Goal: Task Accomplishment & Management: Manage account settings

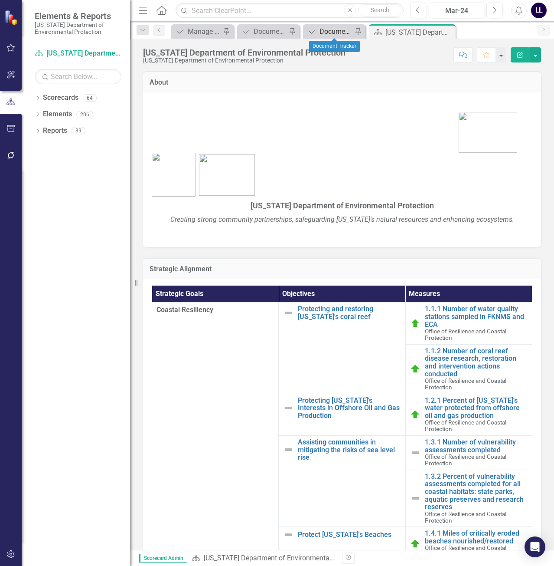
click at [328, 31] on div "Document Tracker" at bounding box center [336, 31] width 33 height 11
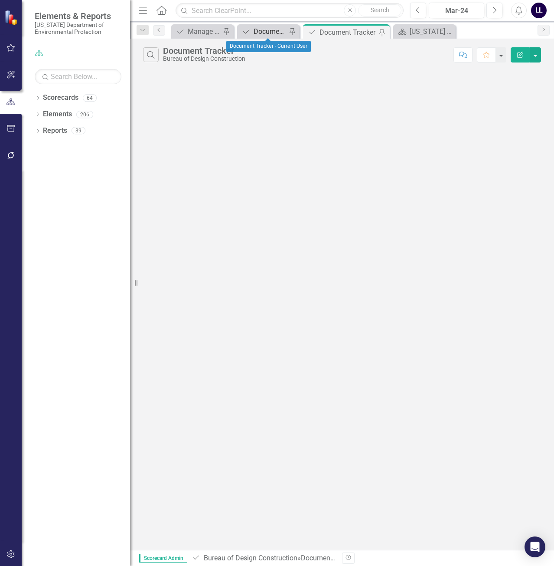
click at [269, 32] on div "Document Tracker - Current User" at bounding box center [270, 31] width 33 height 11
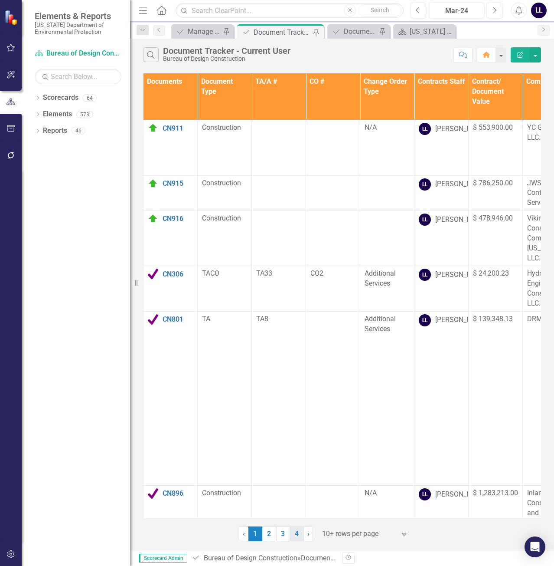
click at [298, 535] on link "4" at bounding box center [297, 533] width 14 height 15
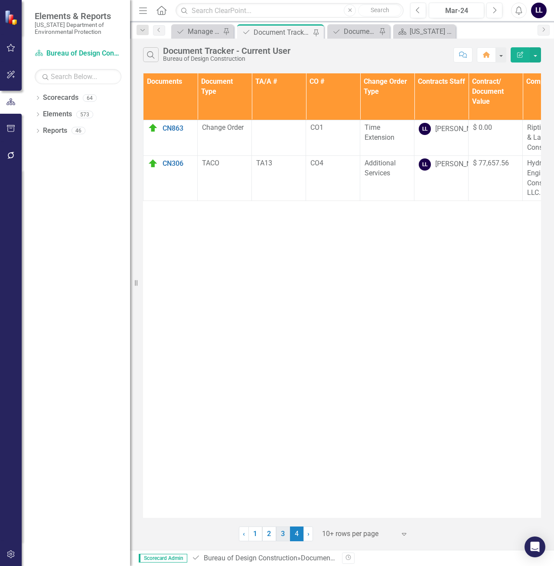
click at [279, 528] on link "3" at bounding box center [283, 533] width 14 height 15
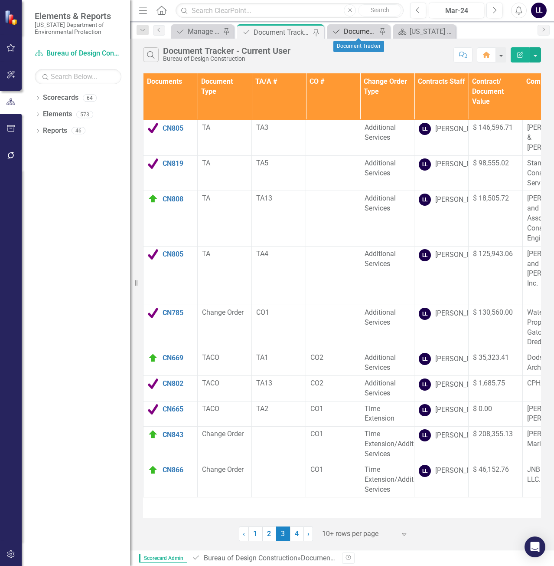
click at [354, 33] on div "Document Tracker" at bounding box center [360, 31] width 33 height 11
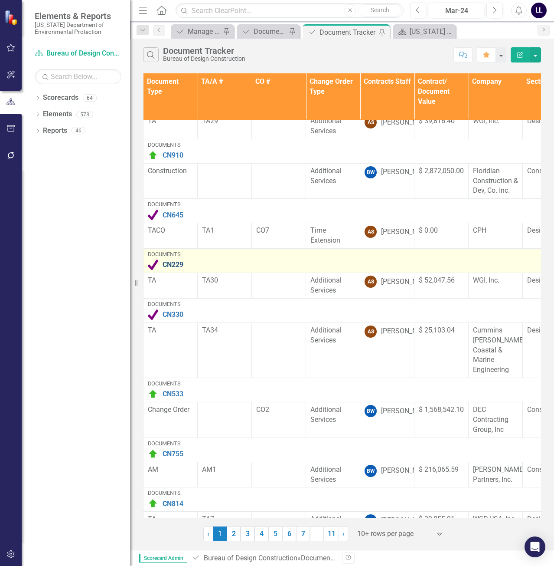
scroll to position [216, 0]
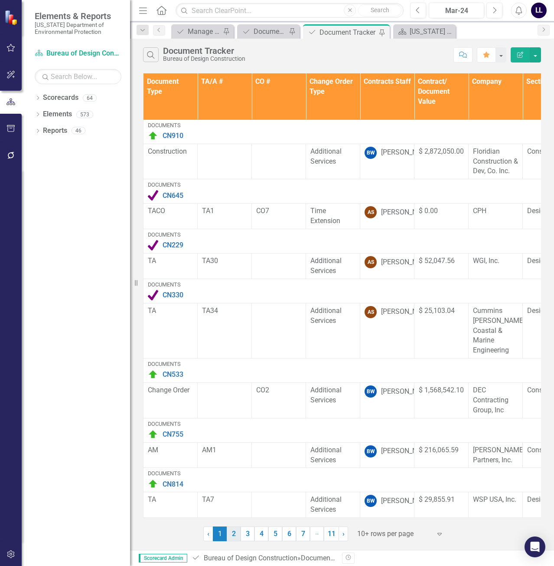
click at [234, 534] on link "2" at bounding box center [234, 533] width 14 height 15
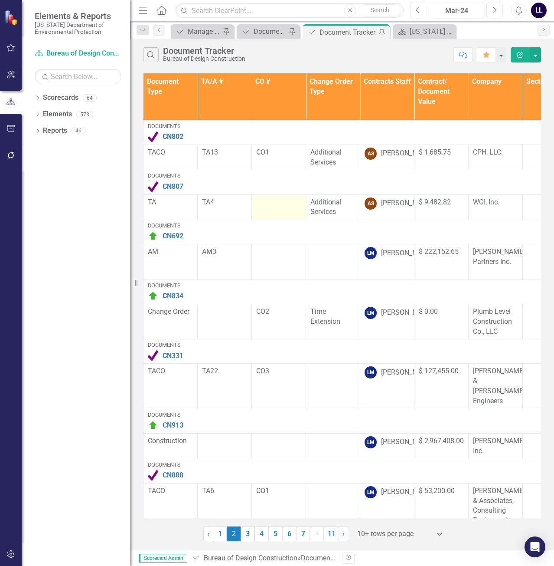
scroll to position [167, 0]
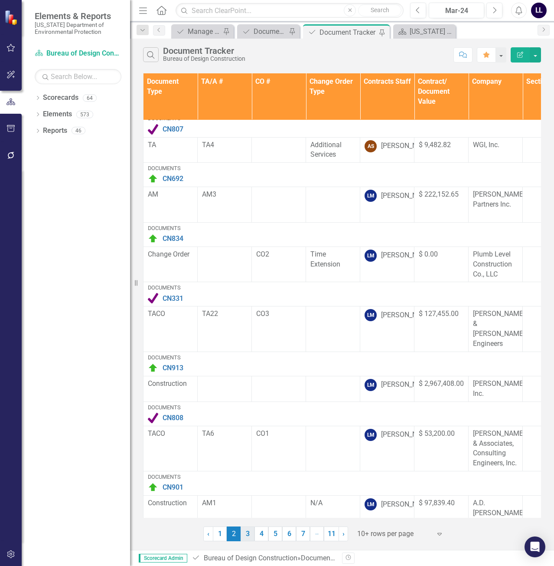
click at [246, 532] on link "3" at bounding box center [248, 533] width 14 height 15
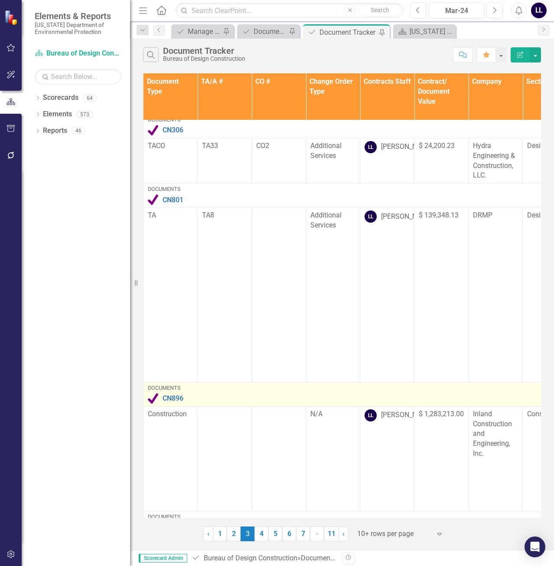
scroll to position [513, 0]
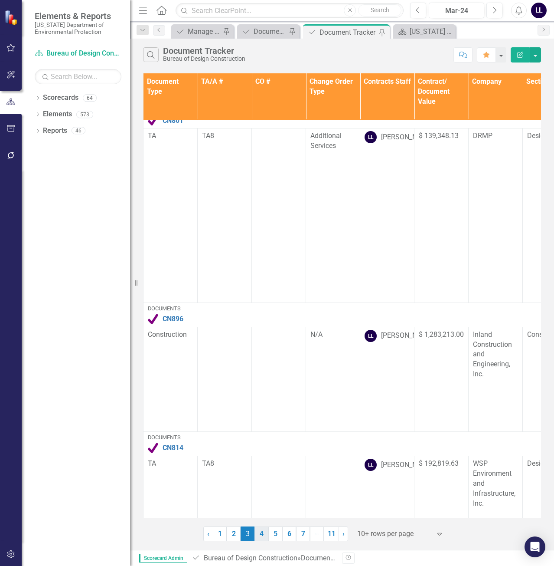
click at [263, 535] on link "4" at bounding box center [262, 533] width 14 height 15
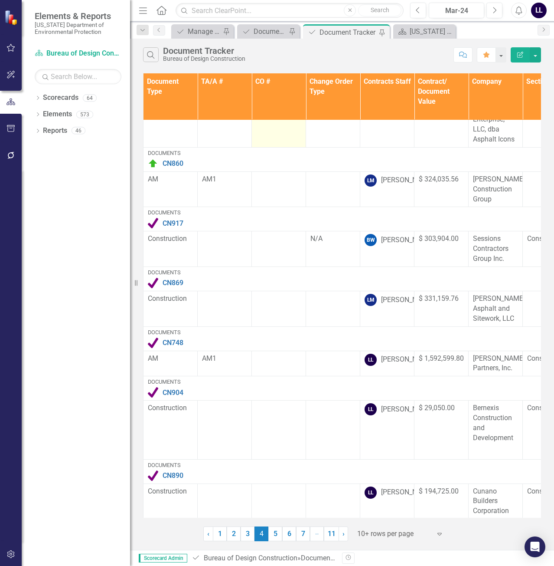
scroll to position [230, 0]
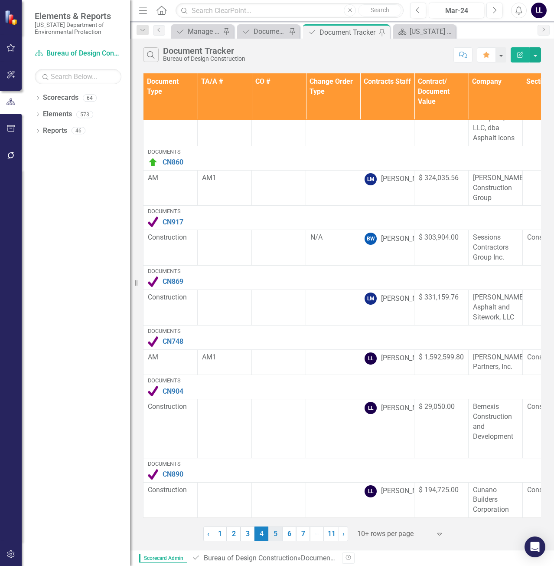
click at [276, 533] on link "5" at bounding box center [276, 533] width 14 height 15
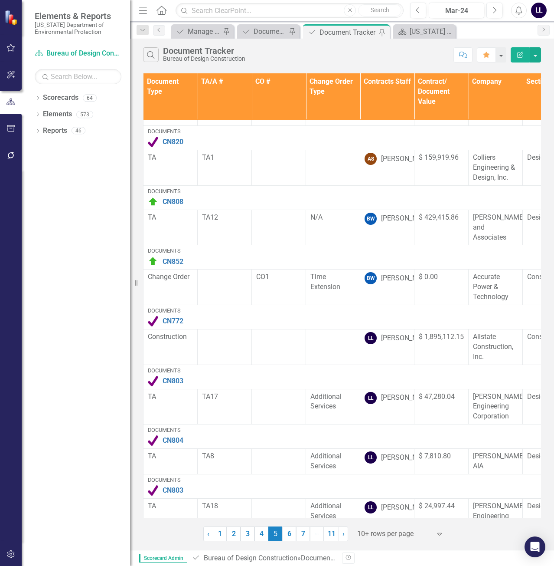
scroll to position [206, 0]
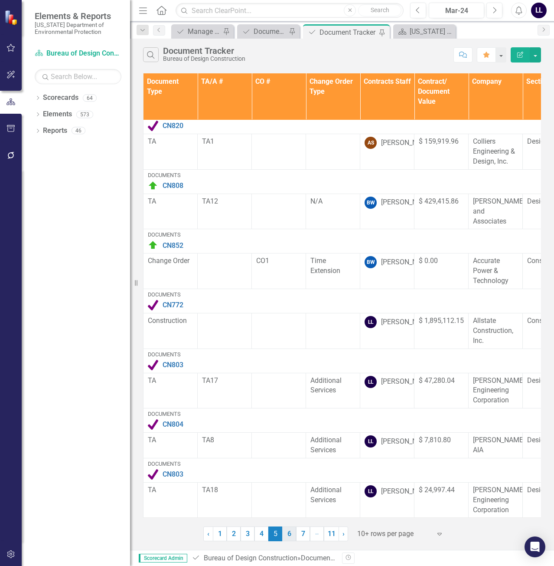
click at [289, 532] on link "6" at bounding box center [289, 533] width 14 height 15
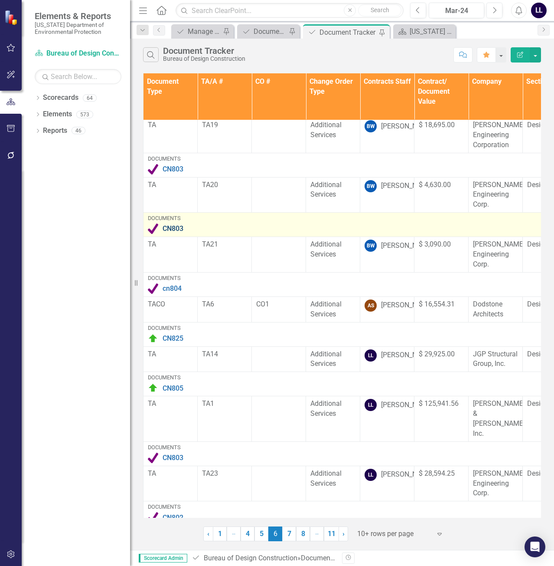
scroll to position [216, 0]
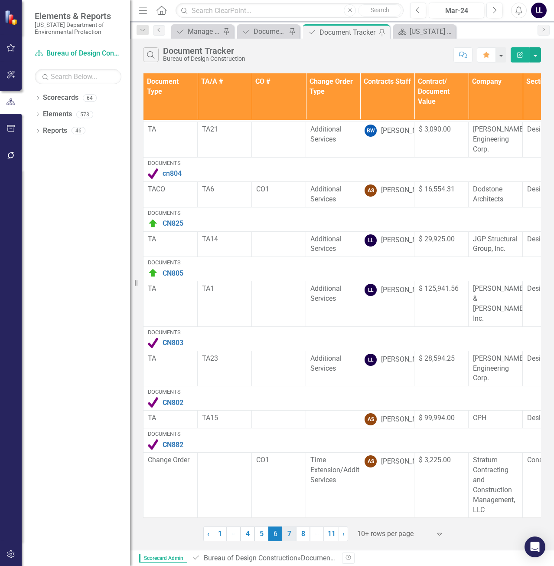
click at [290, 537] on link "7" at bounding box center [289, 533] width 14 height 15
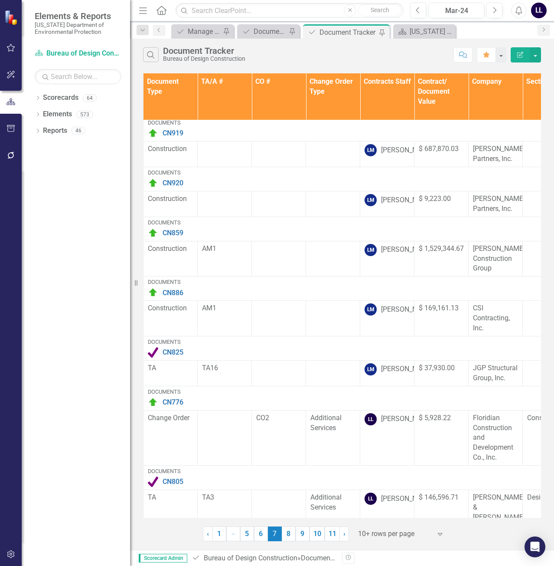
scroll to position [196, 0]
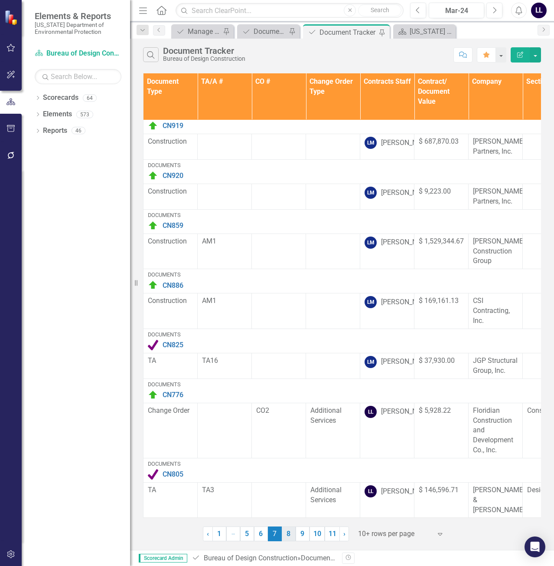
click at [290, 536] on link "8" at bounding box center [289, 533] width 14 height 15
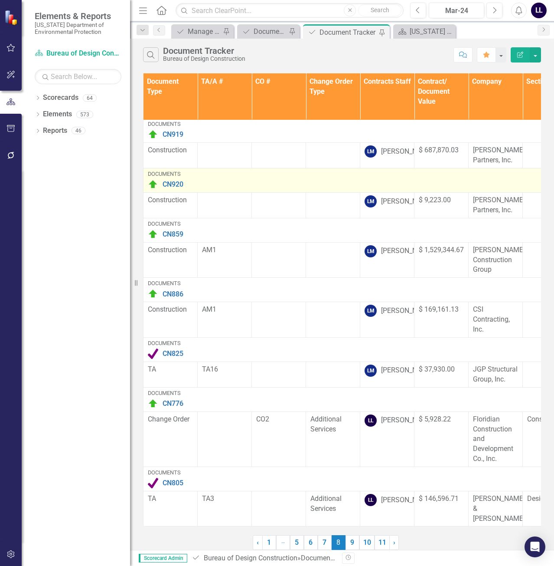
scroll to position [0, 0]
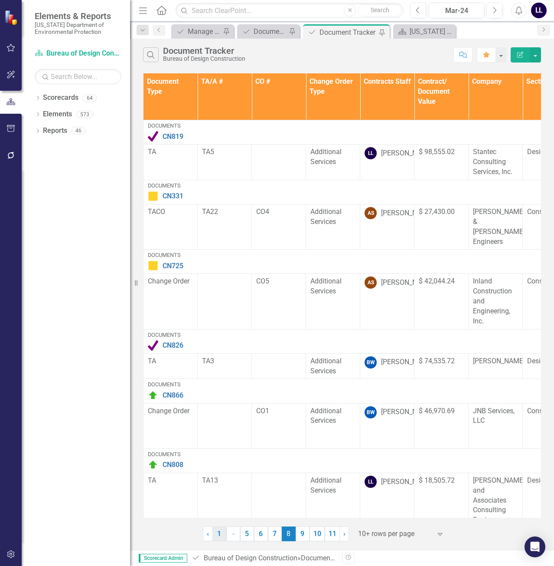
click at [219, 535] on link "1" at bounding box center [220, 533] width 14 height 15
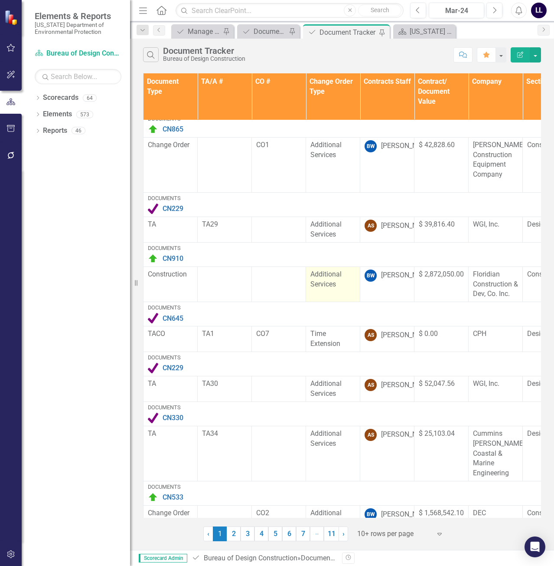
scroll to position [216, 0]
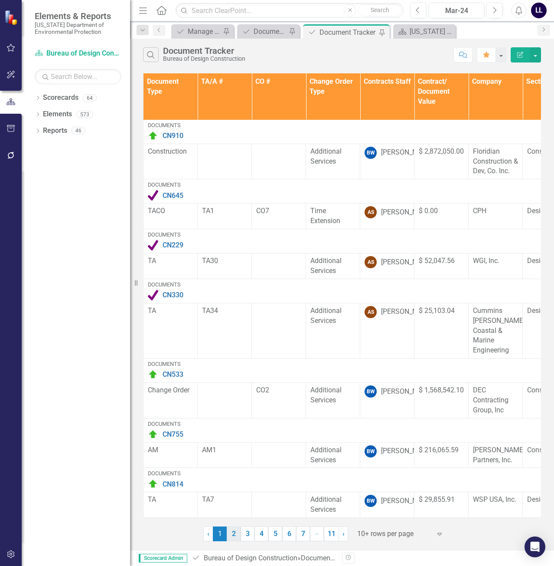
click at [238, 537] on link "2" at bounding box center [234, 533] width 14 height 15
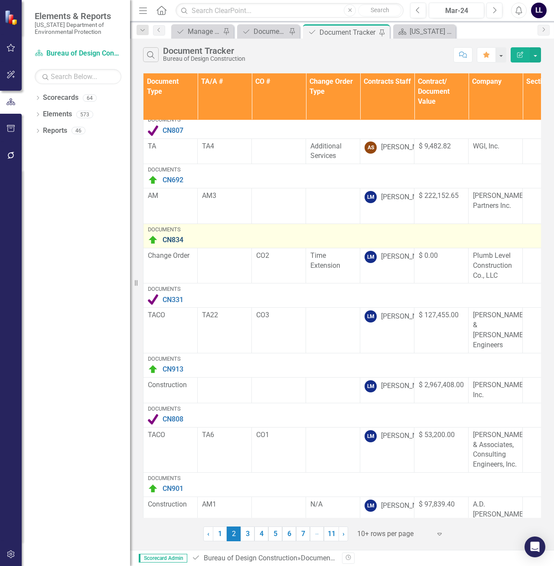
scroll to position [167, 0]
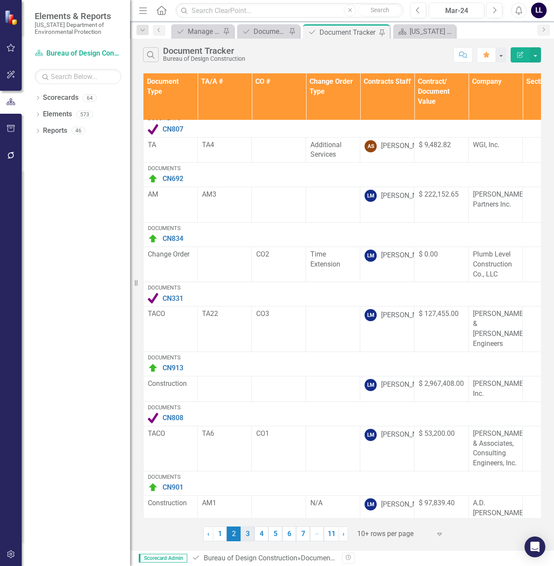
click at [249, 534] on link "3" at bounding box center [248, 533] width 14 height 15
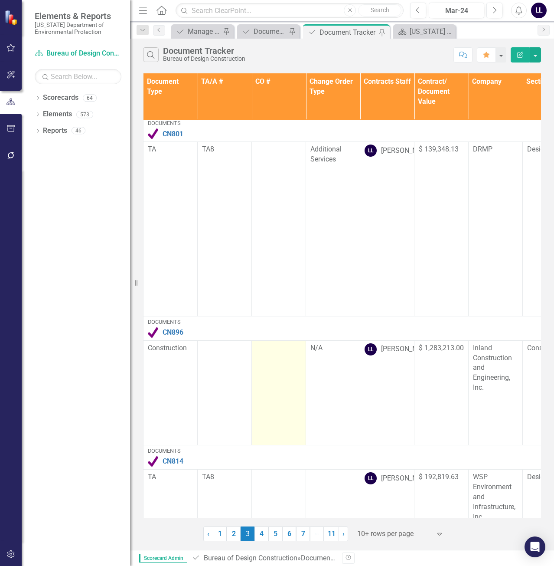
scroll to position [513, 0]
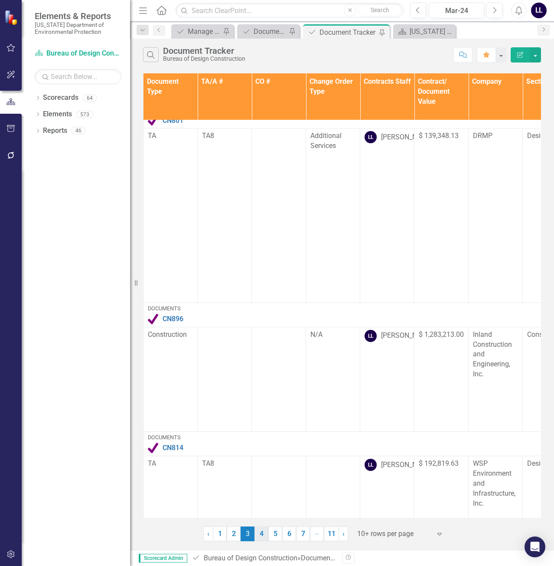
click at [262, 536] on link "4" at bounding box center [262, 533] width 14 height 15
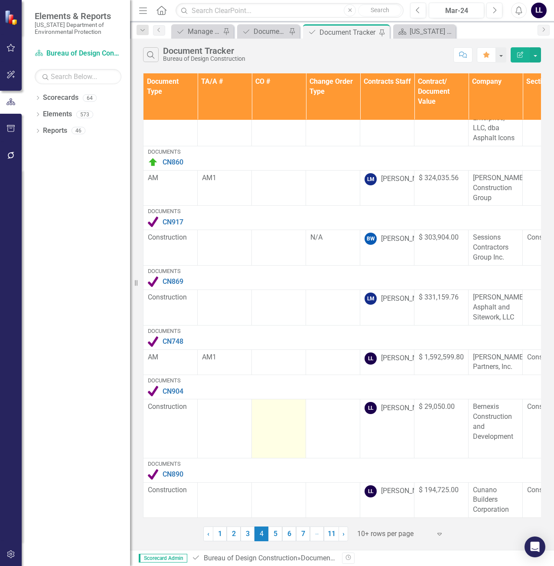
scroll to position [230, 0]
click at [273, 533] on link "5" at bounding box center [276, 533] width 14 height 15
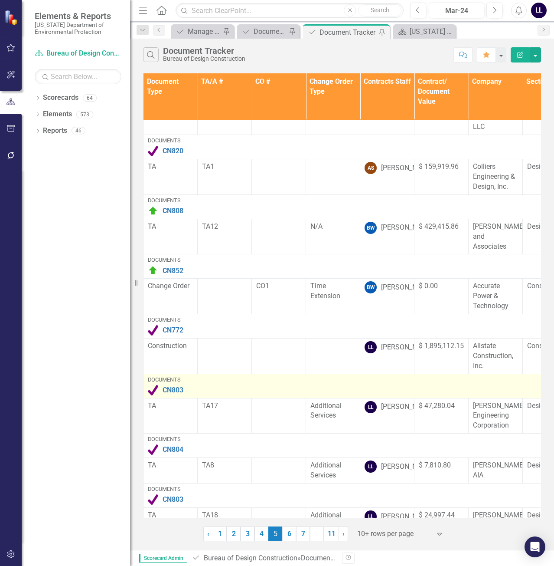
scroll to position [206, 0]
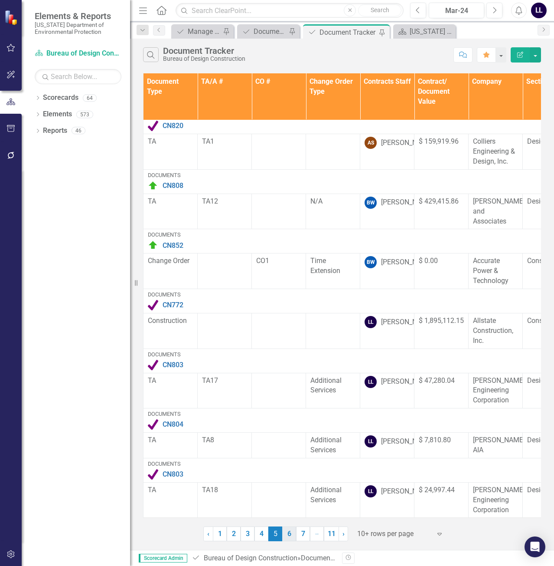
click at [287, 534] on link "6" at bounding box center [289, 533] width 14 height 15
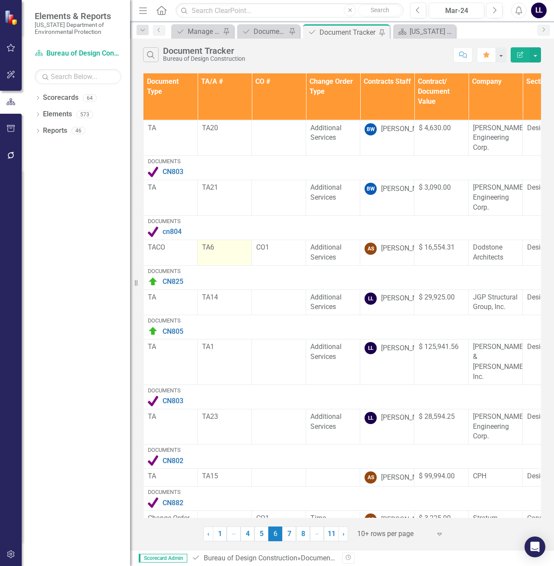
scroll to position [216, 0]
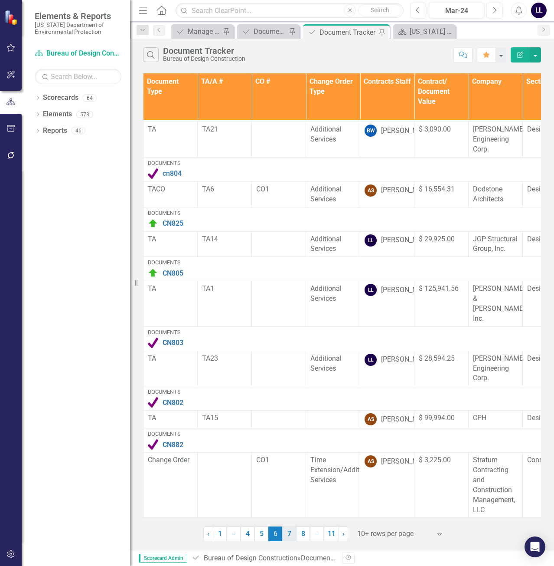
click at [290, 536] on link "7" at bounding box center [289, 533] width 14 height 15
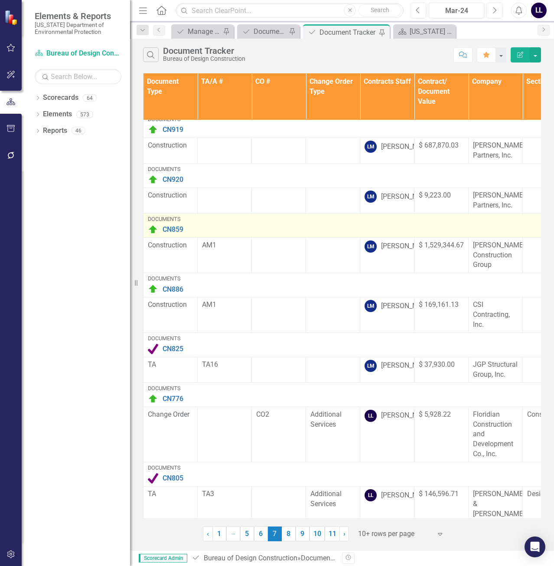
scroll to position [196, 0]
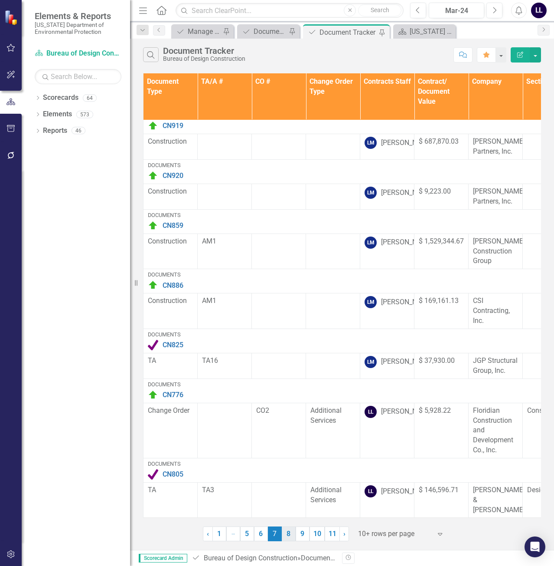
click at [290, 534] on link "8" at bounding box center [289, 533] width 14 height 15
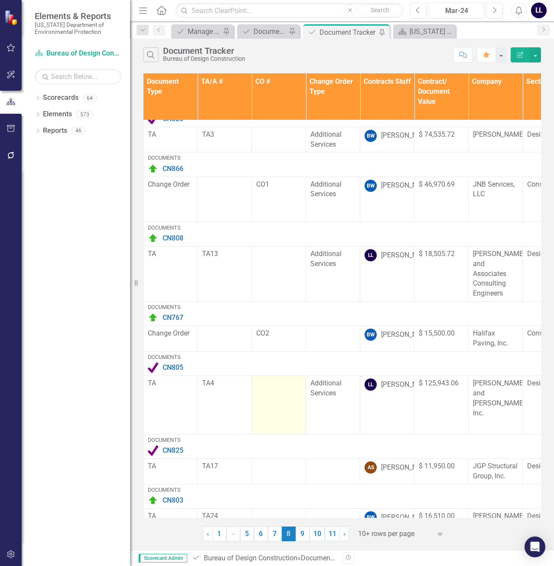
scroll to position [230, 0]
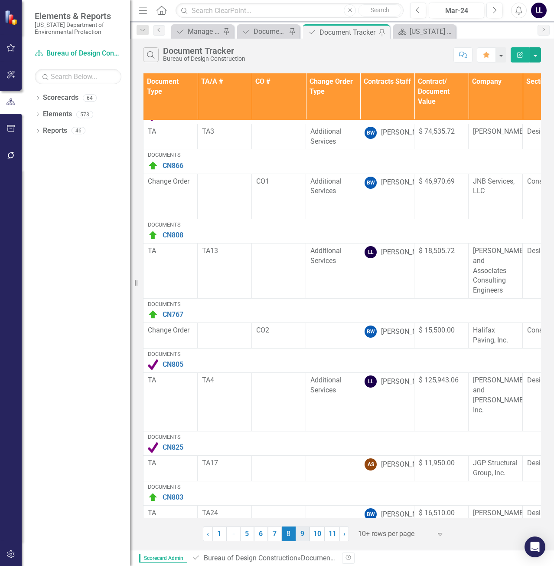
click at [305, 535] on link "9" at bounding box center [303, 533] width 14 height 15
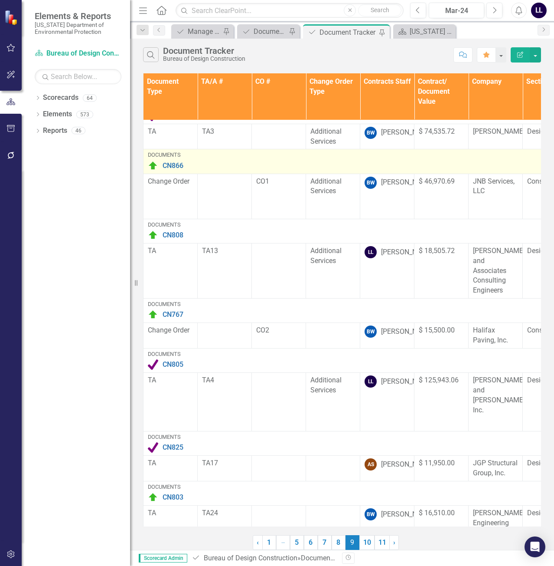
scroll to position [0, 0]
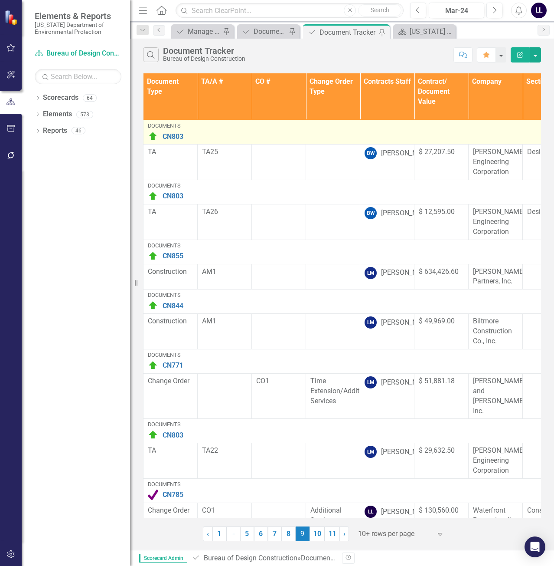
click at [152, 138] on img at bounding box center [153, 136] width 10 height 10
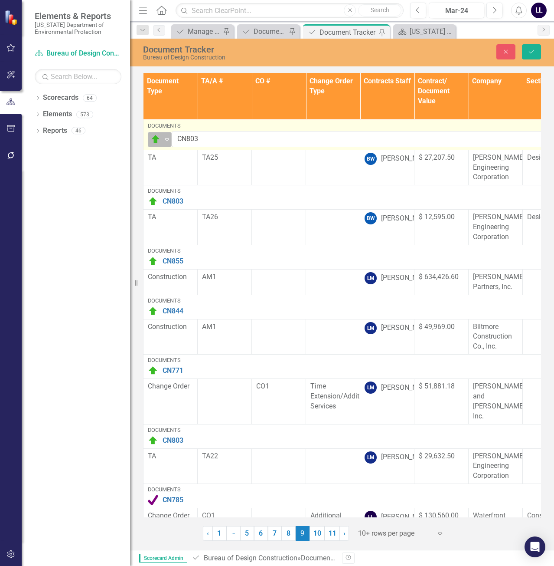
click at [159, 139] on img at bounding box center [156, 139] width 10 height 10
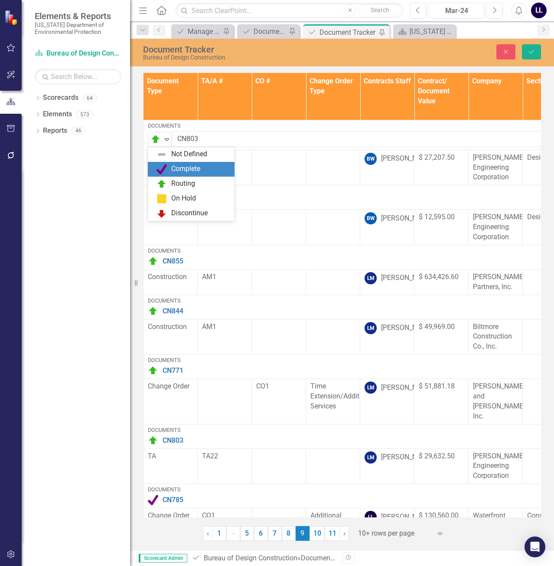
click at [187, 169] on div "Complete" at bounding box center [185, 169] width 29 height 10
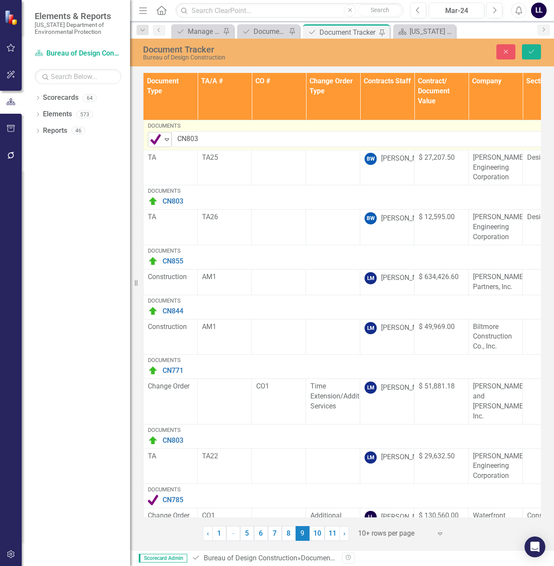
click at [158, 137] on img at bounding box center [156, 139] width 10 height 10
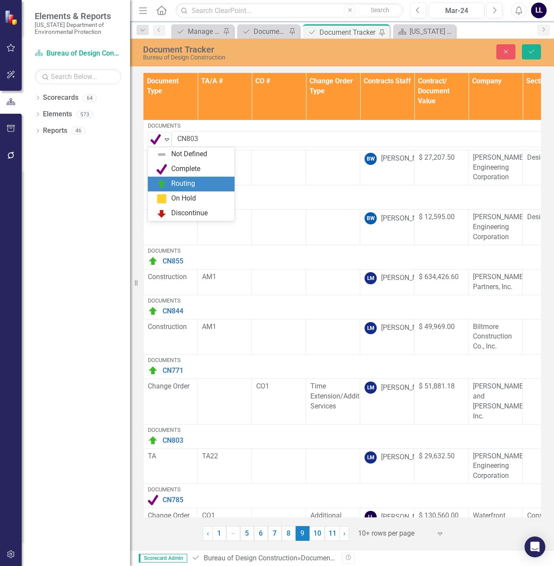
click at [175, 184] on div "Routing" at bounding box center [183, 184] width 24 height 10
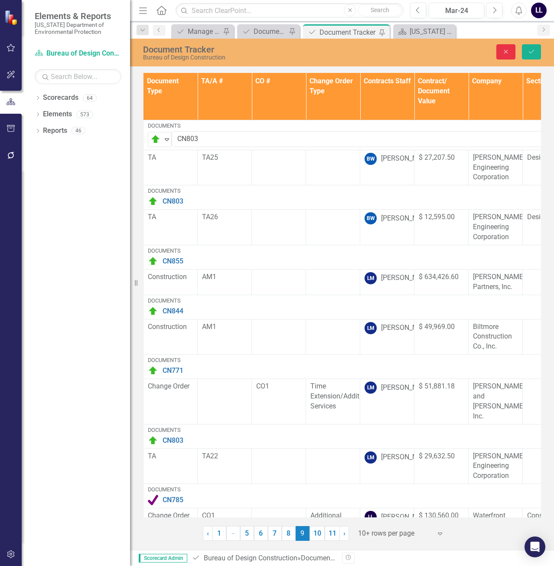
click at [505, 56] on button "Close" at bounding box center [506, 51] width 19 height 15
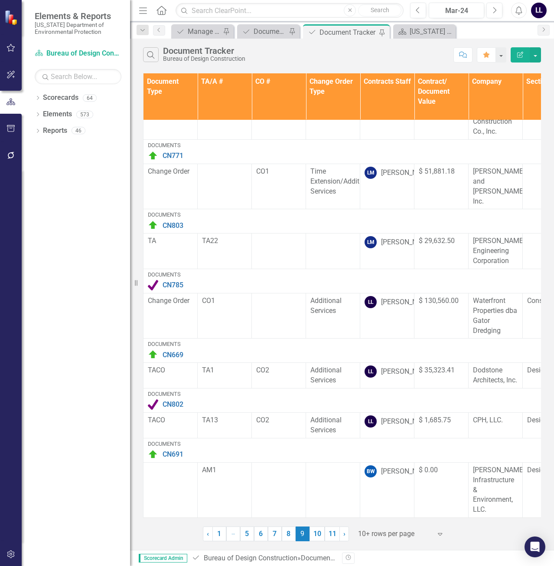
scroll to position [226, 0]
click at [319, 534] on link "10" at bounding box center [317, 533] width 15 height 15
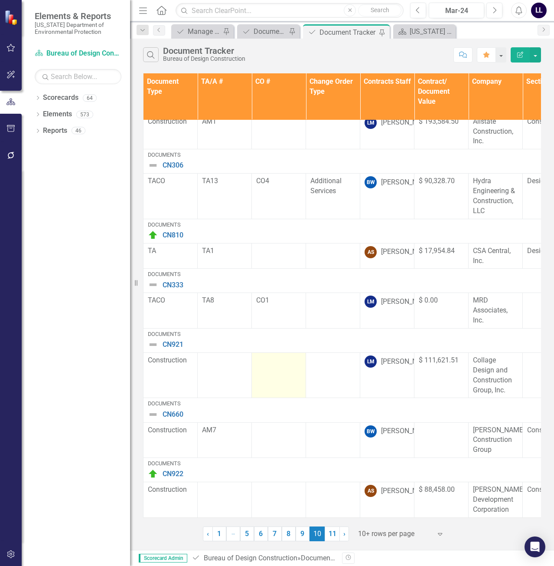
scroll to position [196, 0]
click at [332, 536] on link "11" at bounding box center [332, 533] width 15 height 15
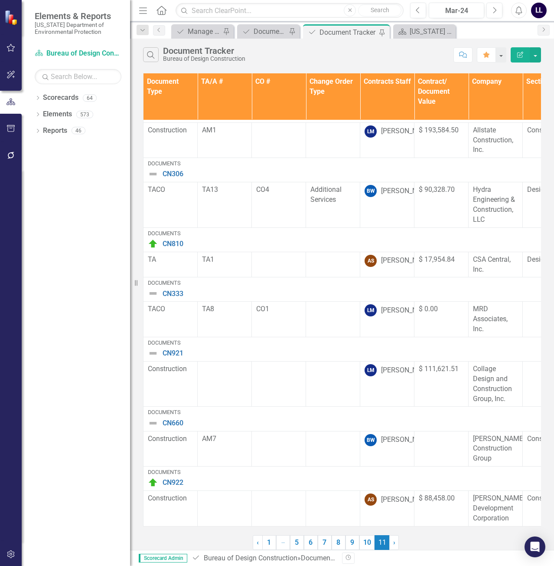
scroll to position [0, 0]
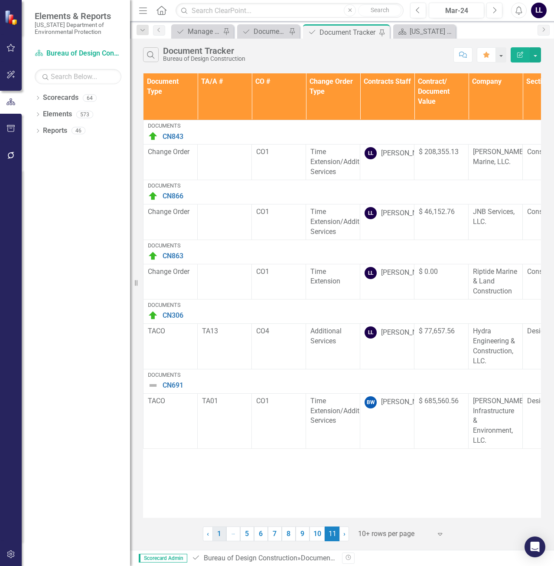
click at [220, 534] on link "1" at bounding box center [220, 533] width 14 height 15
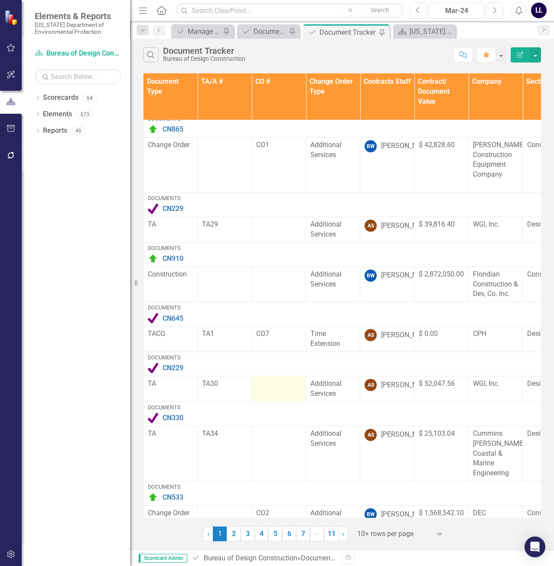
scroll to position [216, 0]
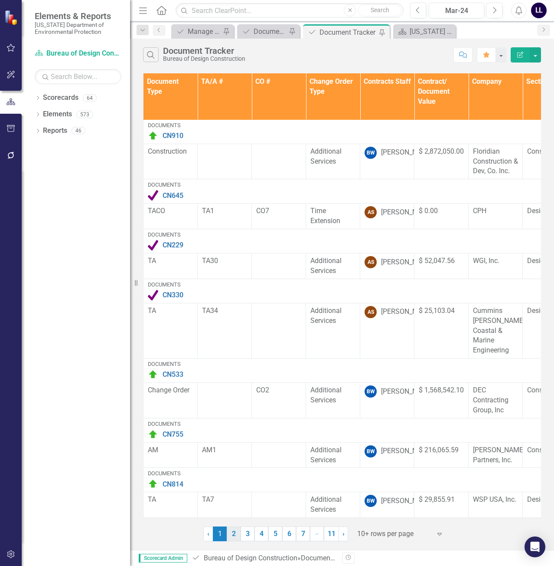
click at [235, 532] on link "2" at bounding box center [234, 533] width 14 height 15
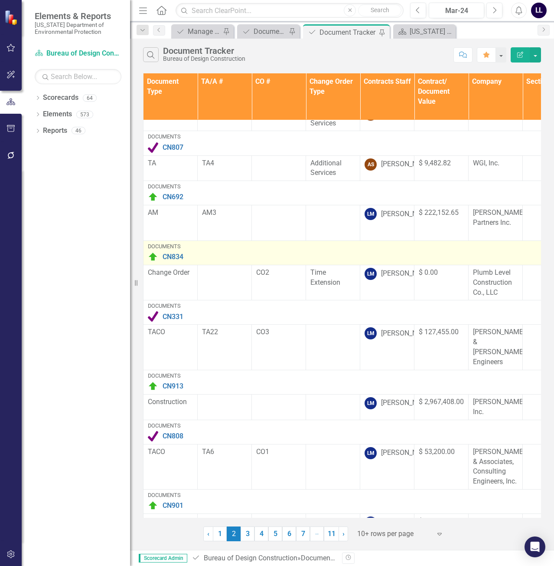
scroll to position [167, 0]
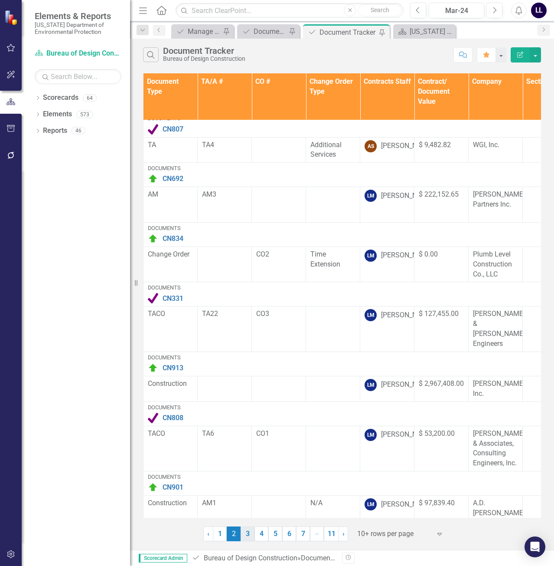
click at [248, 535] on link "3" at bounding box center [248, 533] width 14 height 15
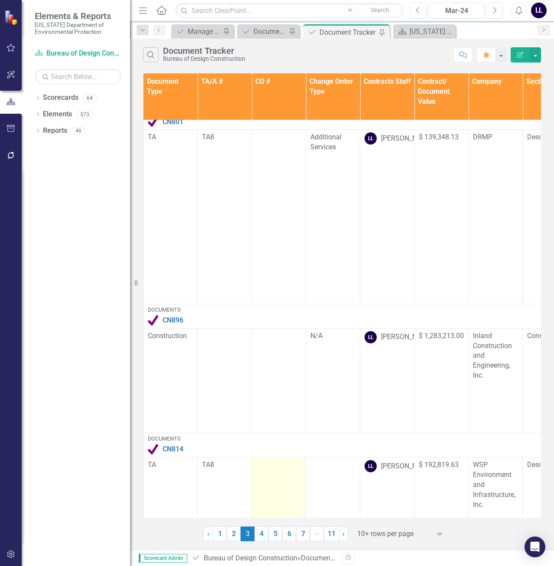
scroll to position [513, 0]
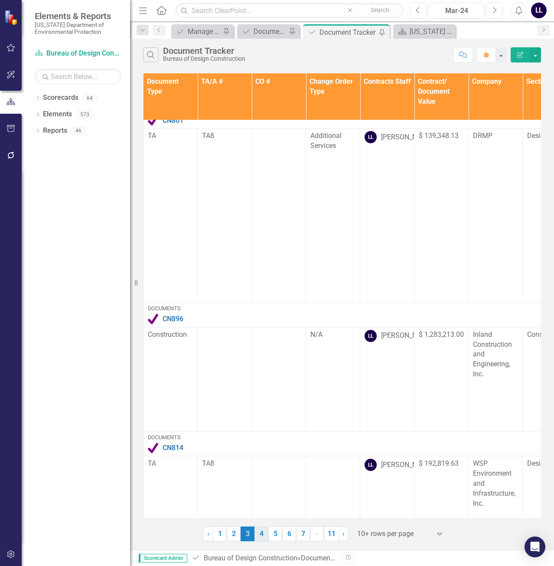
click at [263, 535] on link "4" at bounding box center [262, 533] width 14 height 15
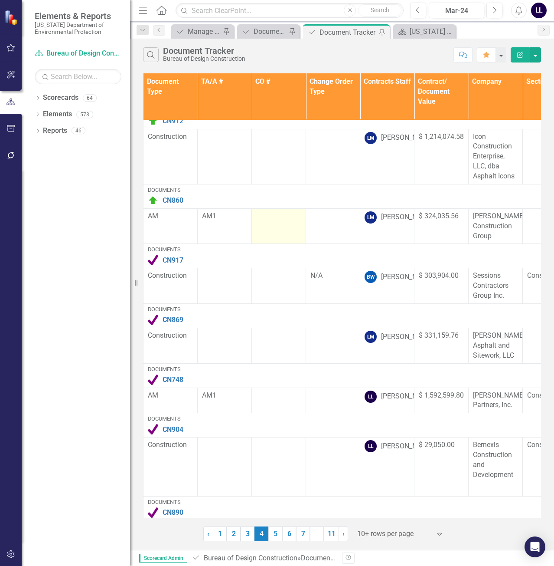
scroll to position [230, 0]
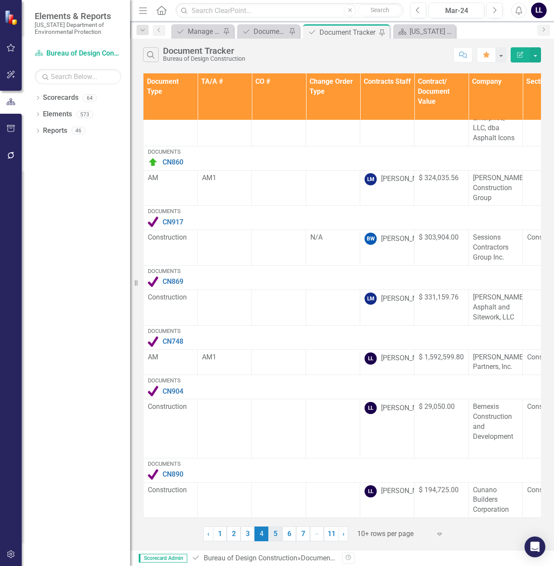
click at [275, 531] on link "5" at bounding box center [276, 533] width 14 height 15
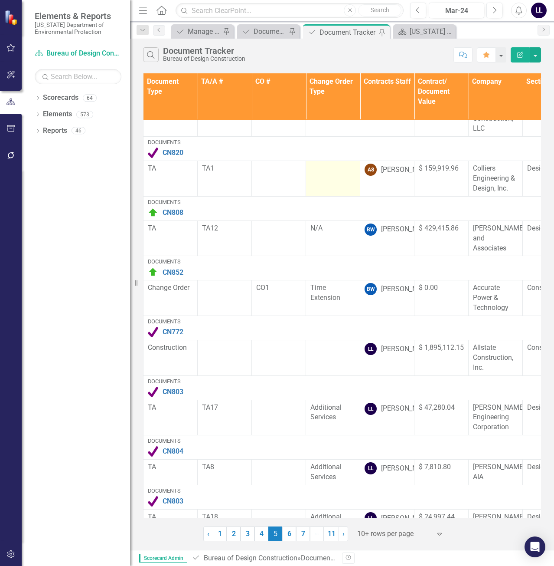
scroll to position [206, 0]
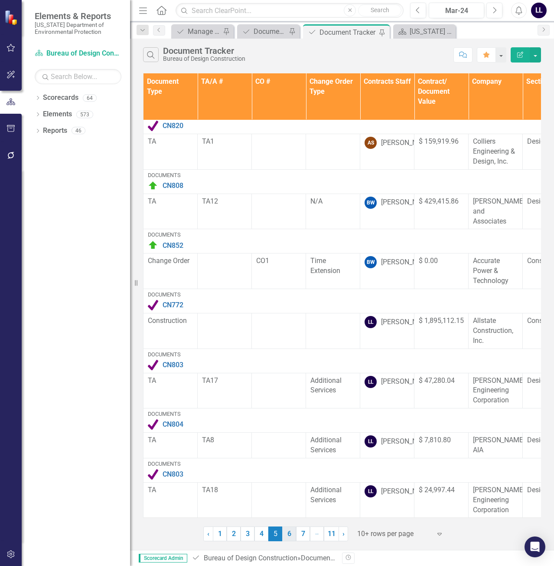
click at [292, 533] on link "6" at bounding box center [289, 533] width 14 height 15
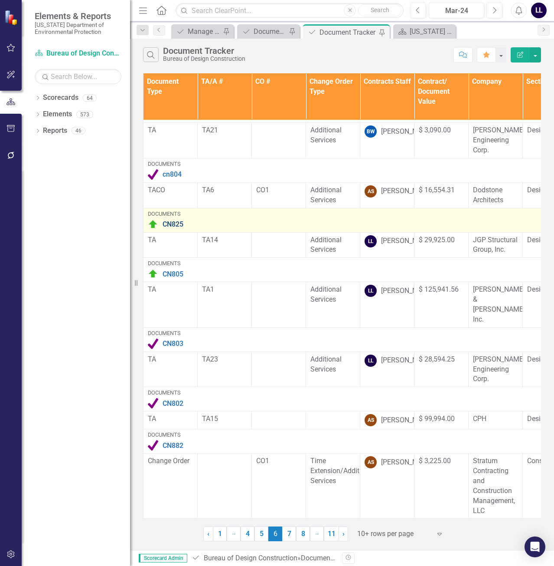
scroll to position [216, 0]
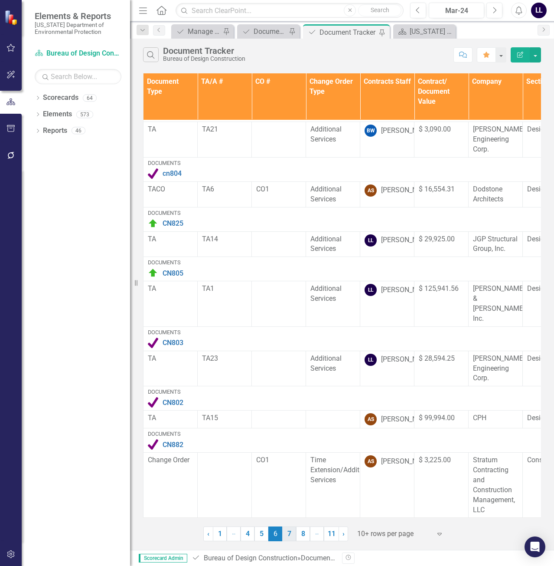
click at [293, 534] on link "7" at bounding box center [289, 533] width 14 height 15
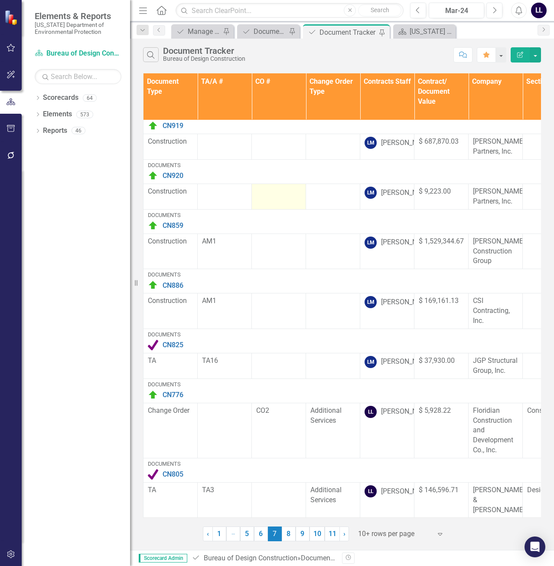
scroll to position [196, 0]
click at [291, 535] on link "8" at bounding box center [289, 533] width 14 height 15
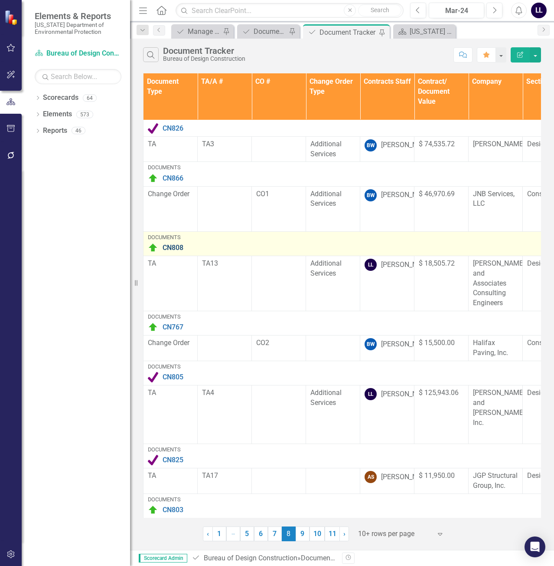
scroll to position [230, 0]
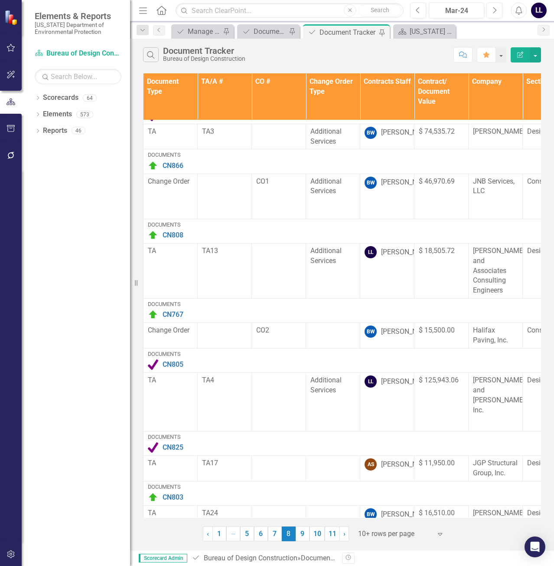
click at [300, 537] on link "9" at bounding box center [303, 533] width 14 height 15
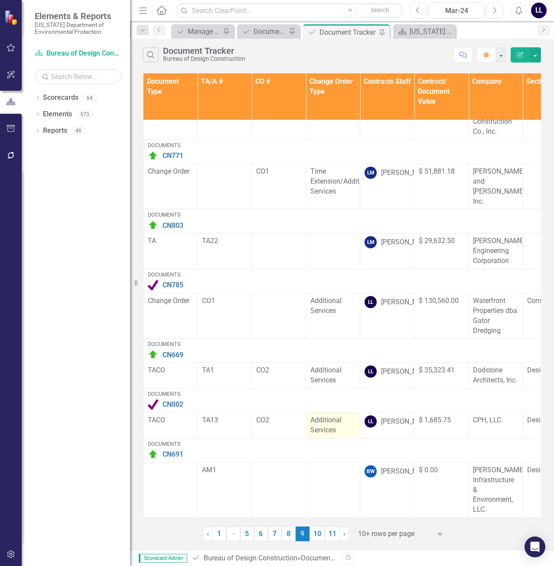
scroll to position [226, 0]
click at [318, 535] on link "10" at bounding box center [317, 533] width 15 height 15
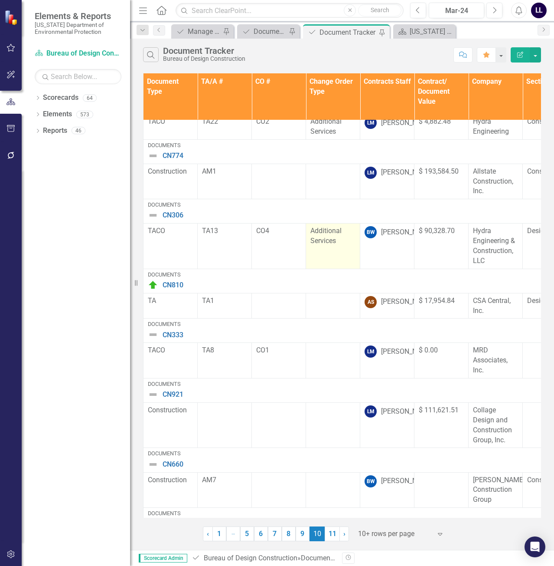
scroll to position [174, 0]
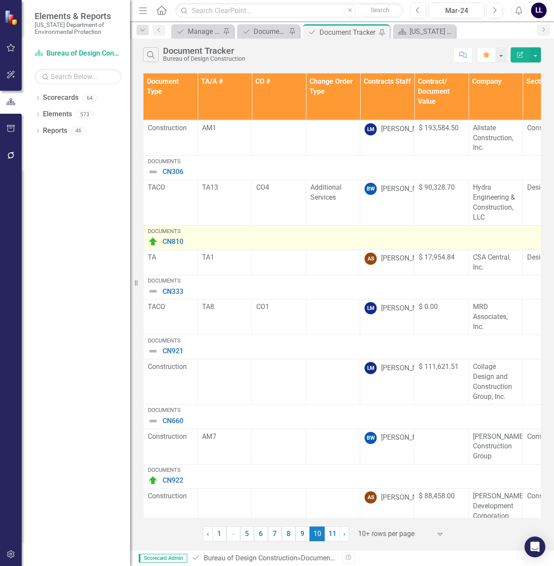
click at [156, 247] on img at bounding box center [153, 241] width 10 height 10
click at [155, 247] on img at bounding box center [153, 241] width 10 height 10
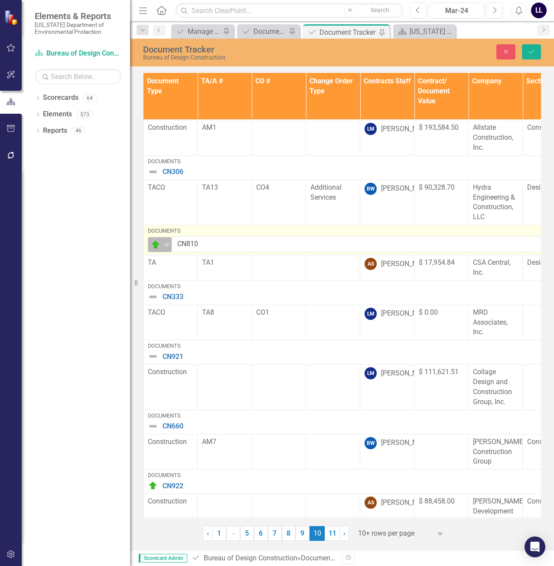
click at [154, 250] on img at bounding box center [156, 244] width 10 height 10
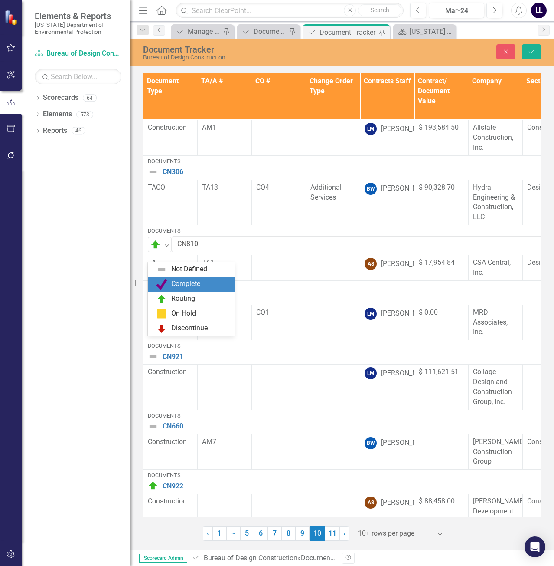
click at [172, 279] on div "Complete" at bounding box center [185, 284] width 29 height 10
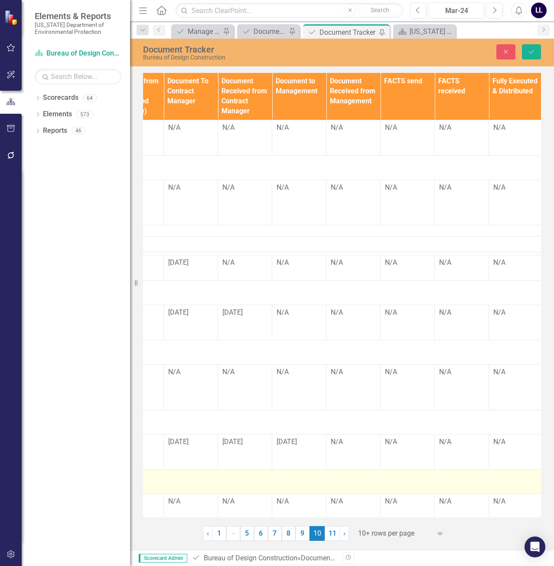
scroll to position [174, 1115]
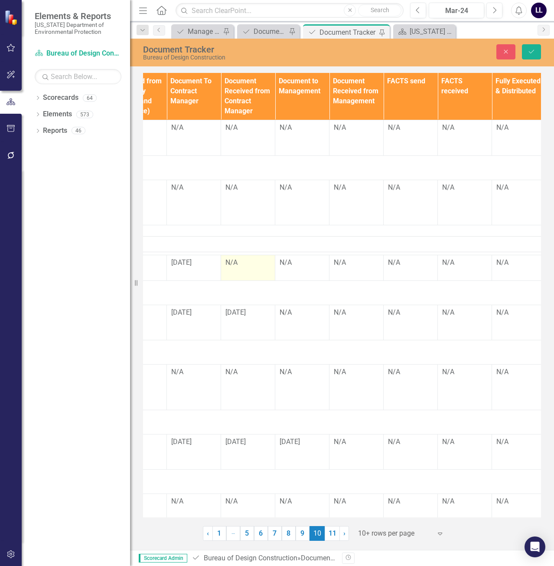
click at [246, 268] on div "N/A" at bounding box center [248, 263] width 45 height 10
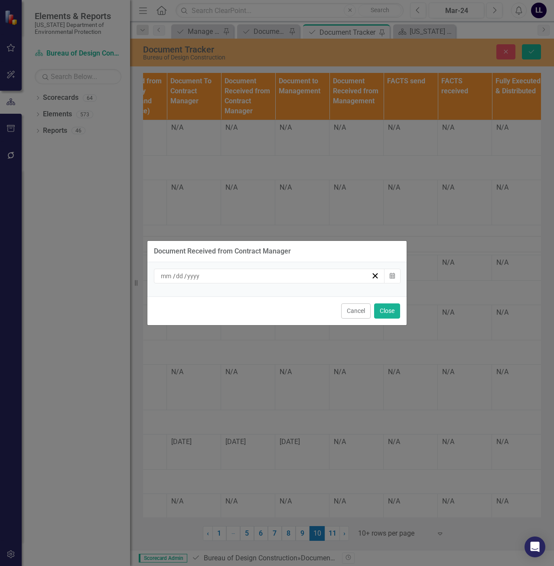
click at [308, 279] on div "/ /" at bounding box center [266, 276] width 212 height 9
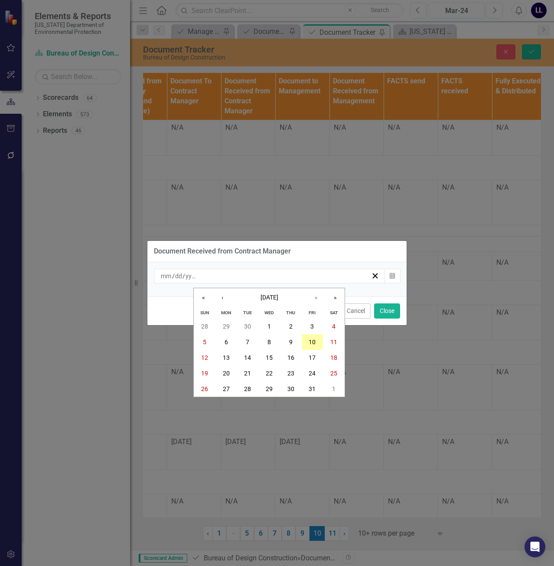
click at [311, 344] on abbr "10" at bounding box center [312, 341] width 7 height 7
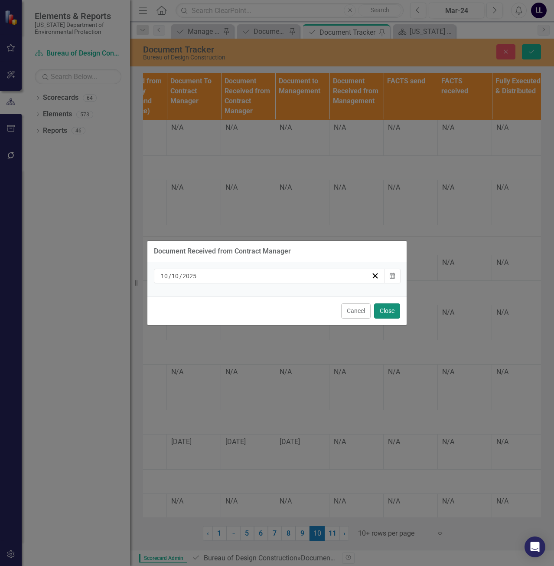
click at [384, 310] on button "Close" at bounding box center [387, 310] width 26 height 15
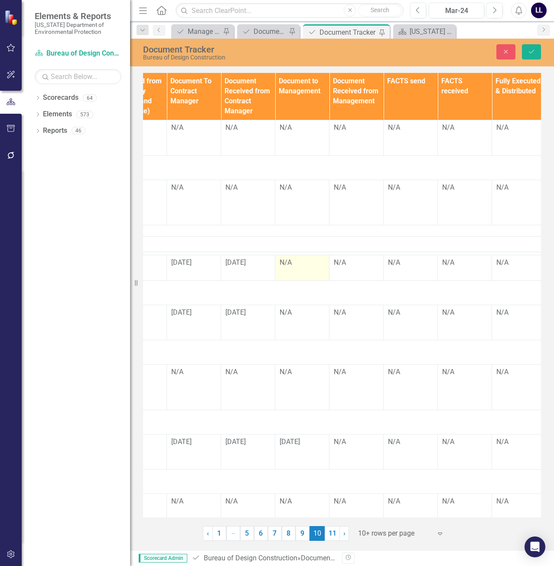
click at [299, 268] on div "N/A" at bounding box center [302, 263] width 45 height 10
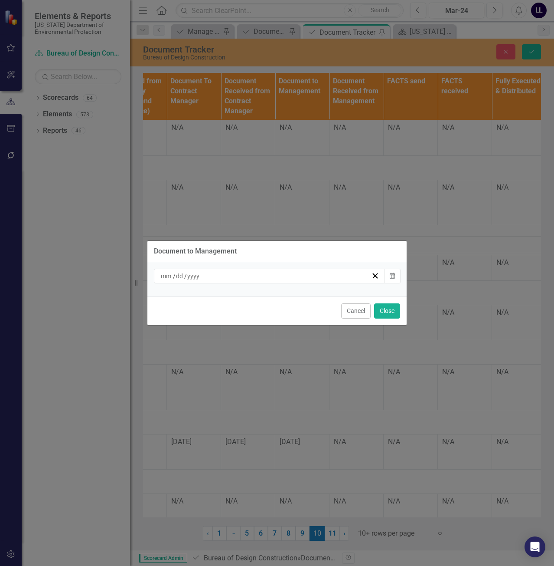
click at [318, 279] on div "/ /" at bounding box center [266, 276] width 212 height 9
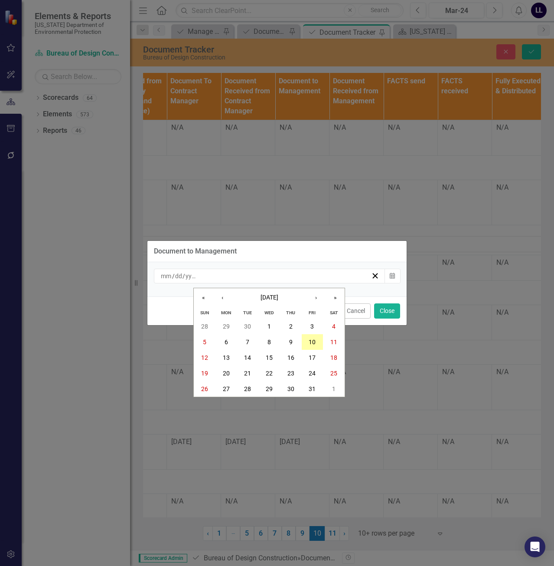
click at [310, 339] on abbr "10" at bounding box center [312, 341] width 7 height 7
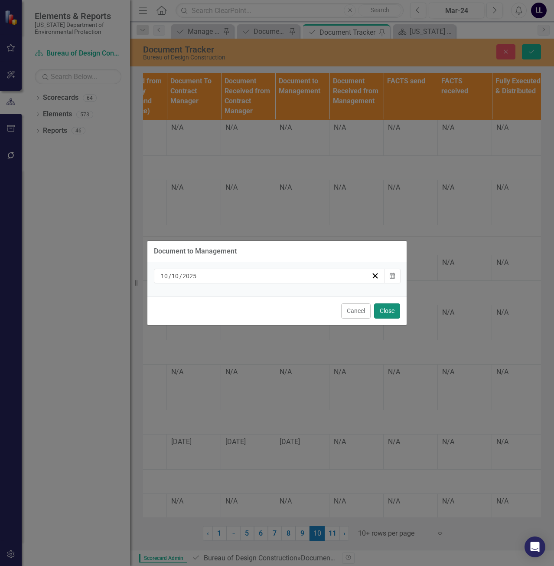
click at [385, 311] on button "Close" at bounding box center [387, 310] width 26 height 15
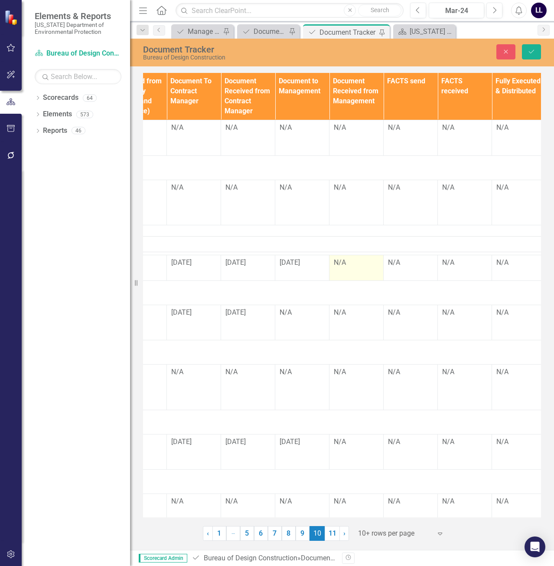
click at [354, 279] on td "N/A" at bounding box center [357, 268] width 54 height 26
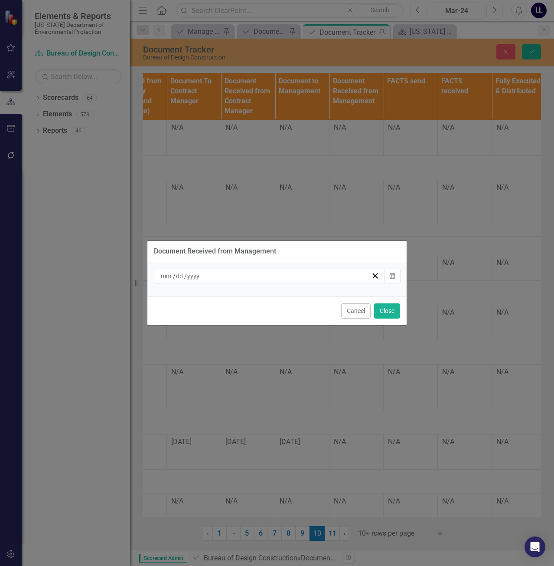
click at [341, 277] on div "/ /" at bounding box center [266, 276] width 212 height 9
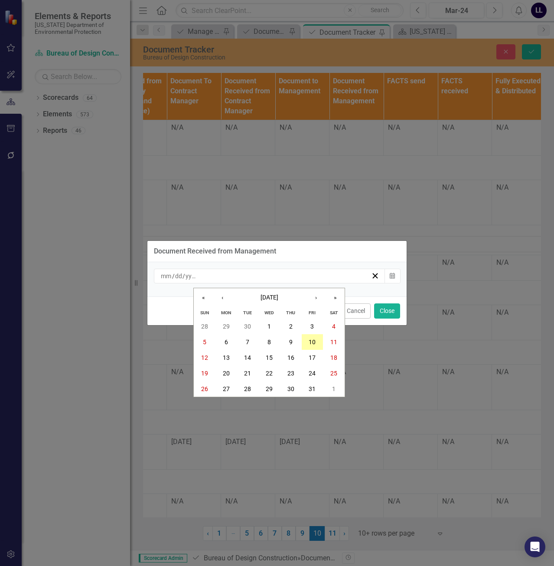
click at [318, 342] on button "10" at bounding box center [313, 342] width 22 height 16
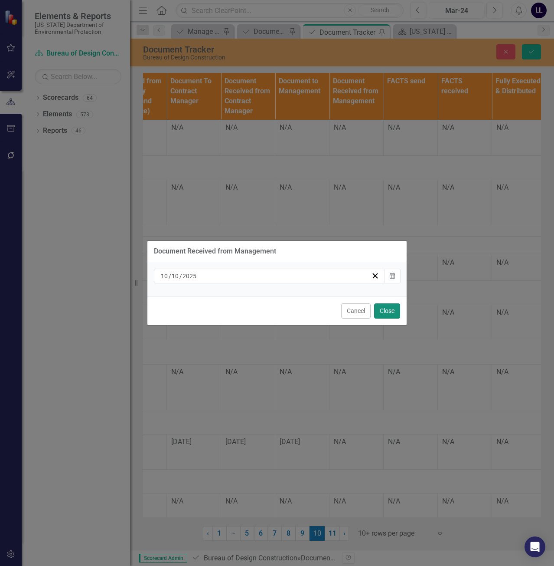
click at [386, 310] on button "Close" at bounding box center [387, 310] width 26 height 15
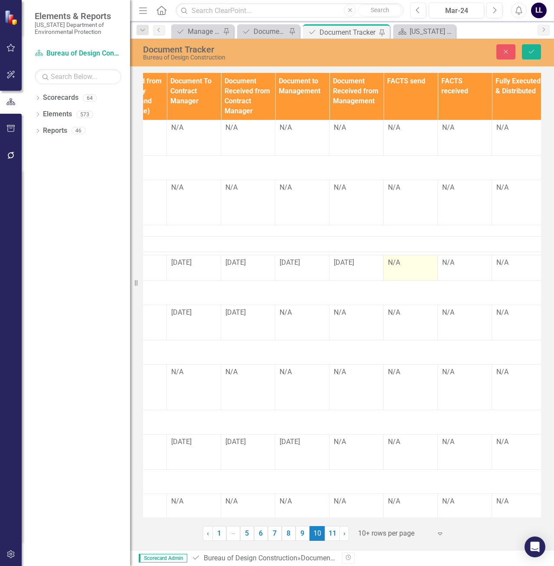
click at [414, 268] on div "N/A" at bounding box center [410, 263] width 45 height 10
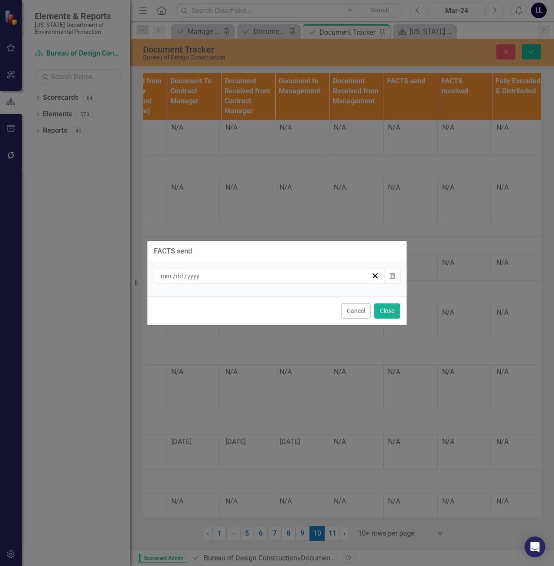
click at [318, 277] on div "/ /" at bounding box center [266, 276] width 212 height 9
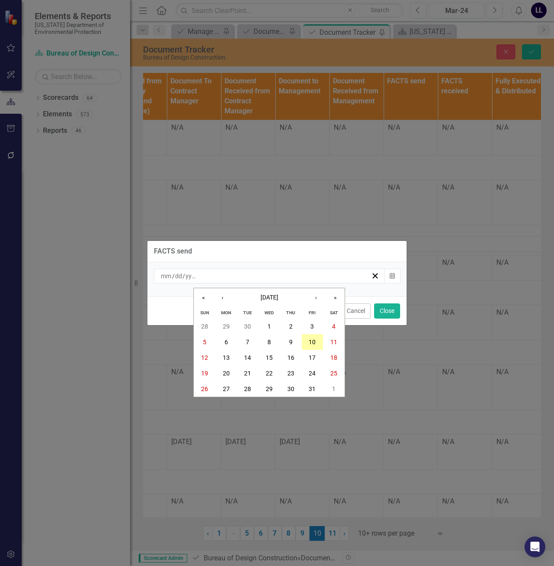
click at [312, 338] on button "10" at bounding box center [313, 342] width 22 height 16
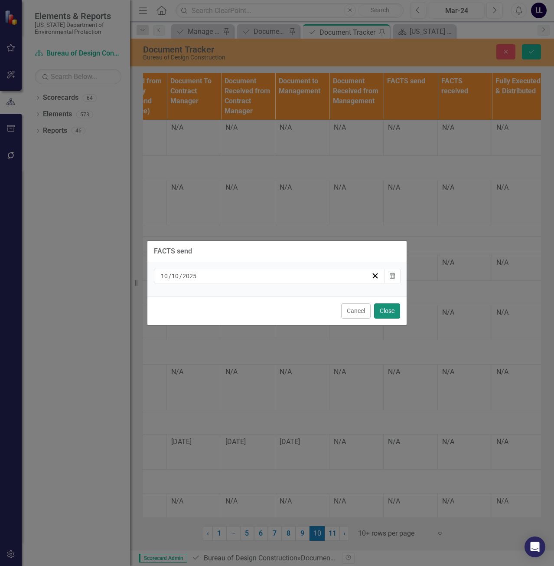
click at [393, 308] on button "Close" at bounding box center [387, 310] width 26 height 15
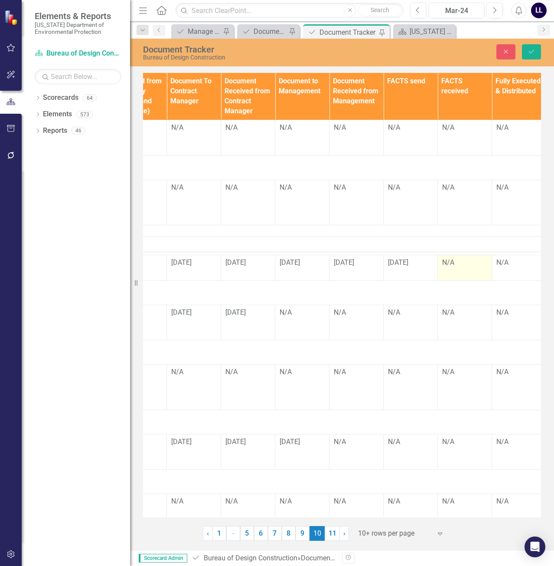
click at [455, 280] on td "N/A" at bounding box center [465, 268] width 54 height 26
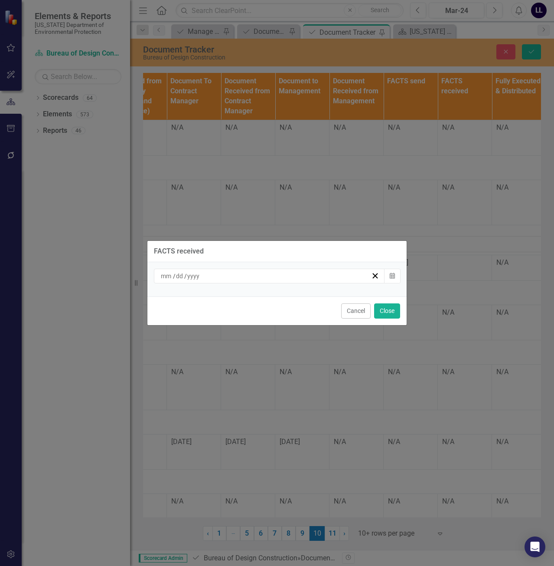
click at [329, 278] on div "/ /" at bounding box center [266, 276] width 212 height 9
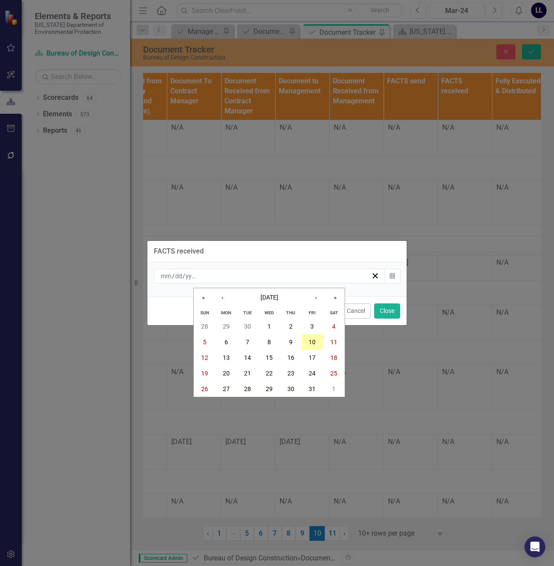
click at [318, 338] on button "10" at bounding box center [313, 342] width 22 height 16
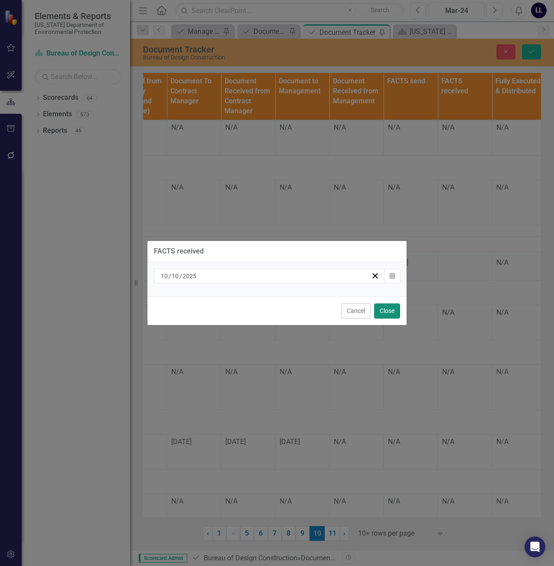
click at [385, 307] on button "Close" at bounding box center [387, 310] width 26 height 15
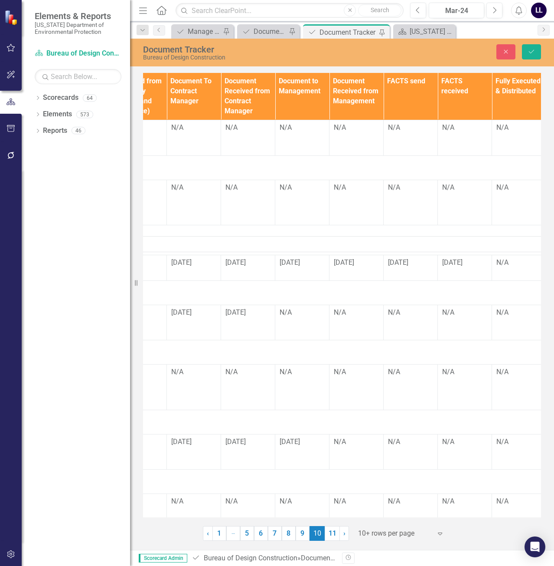
scroll to position [174, 1181]
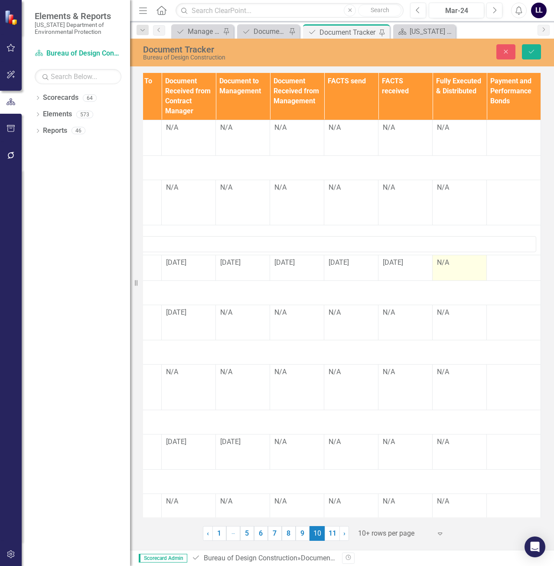
click at [448, 280] on td "N/A" at bounding box center [460, 268] width 54 height 26
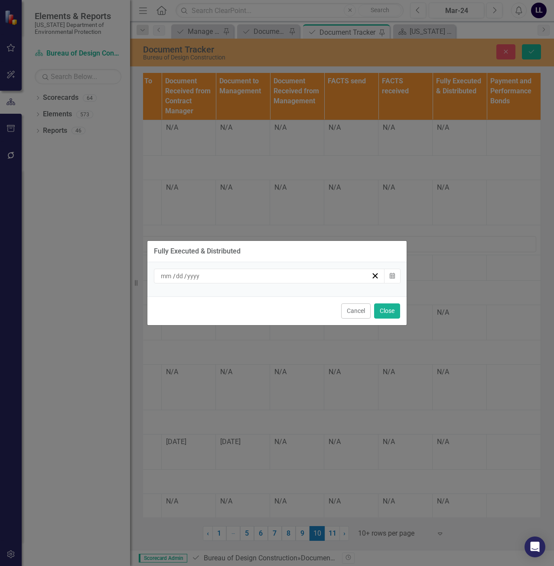
click at [281, 276] on div "/ /" at bounding box center [266, 276] width 212 height 9
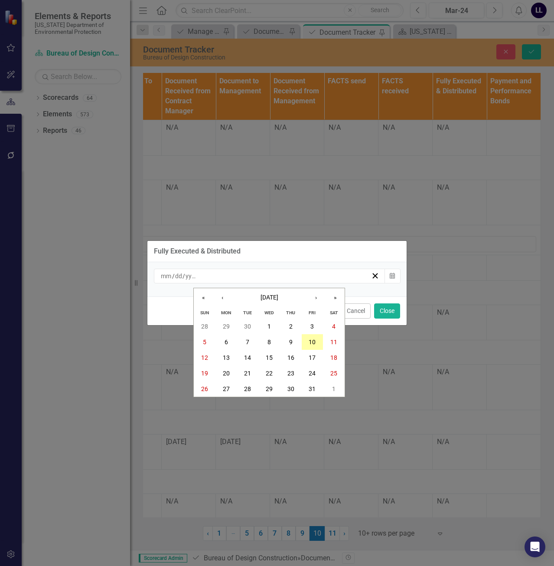
click at [312, 344] on abbr "10" at bounding box center [312, 341] width 7 height 7
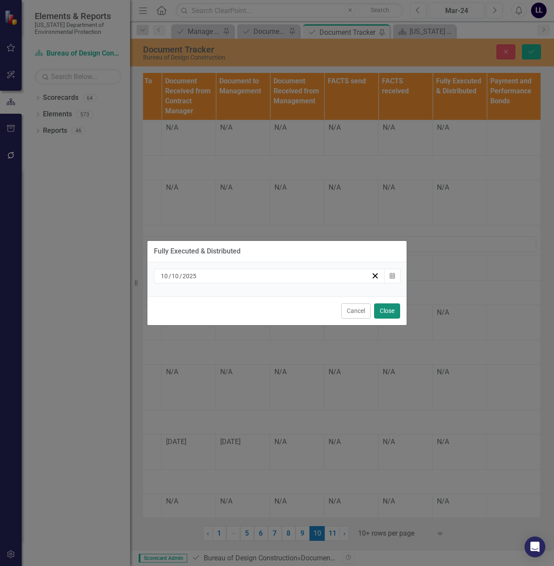
click at [387, 315] on button "Close" at bounding box center [387, 310] width 26 height 15
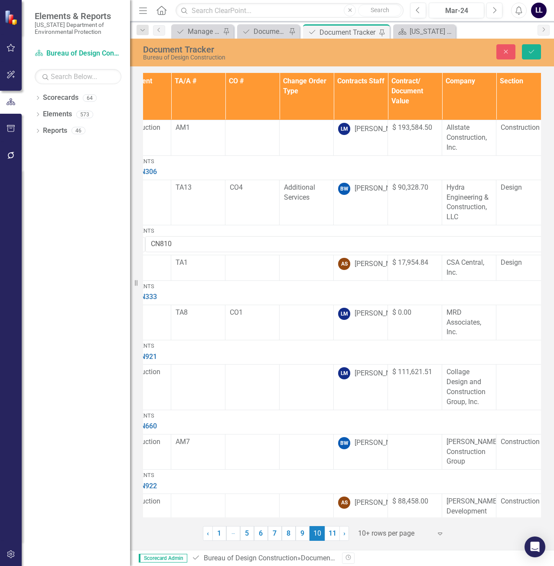
scroll to position [174, 0]
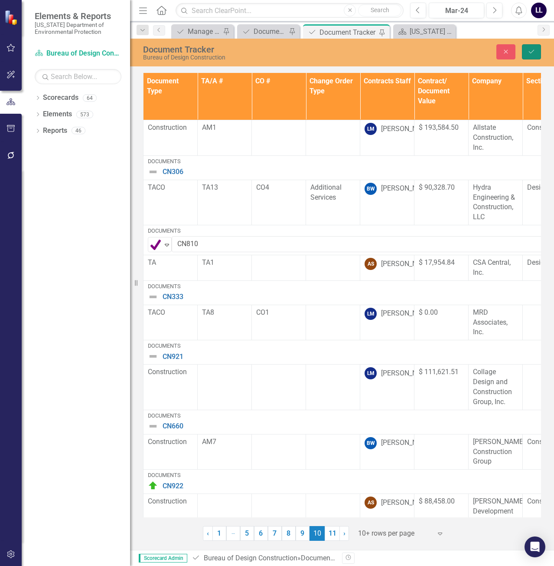
click at [532, 49] on icon "Save" at bounding box center [532, 52] width 8 height 6
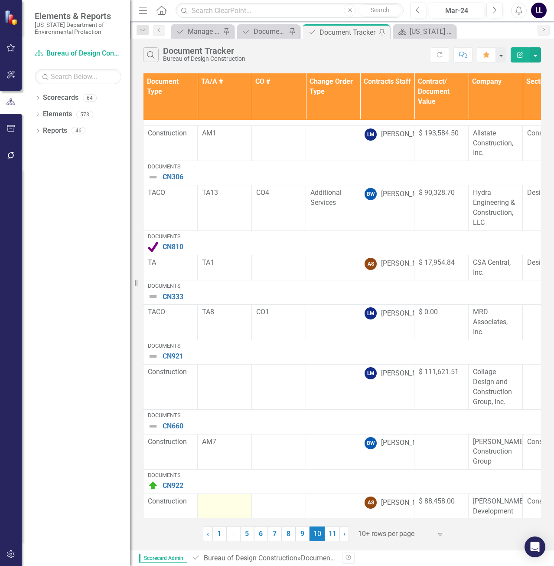
scroll to position [196, 0]
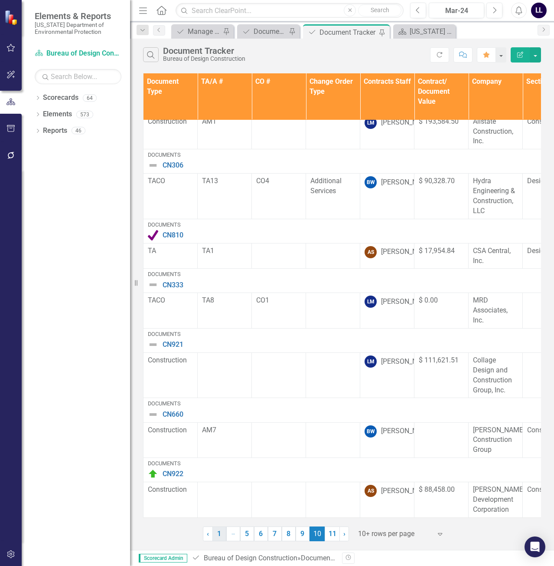
click at [219, 535] on link "1" at bounding box center [220, 533] width 14 height 15
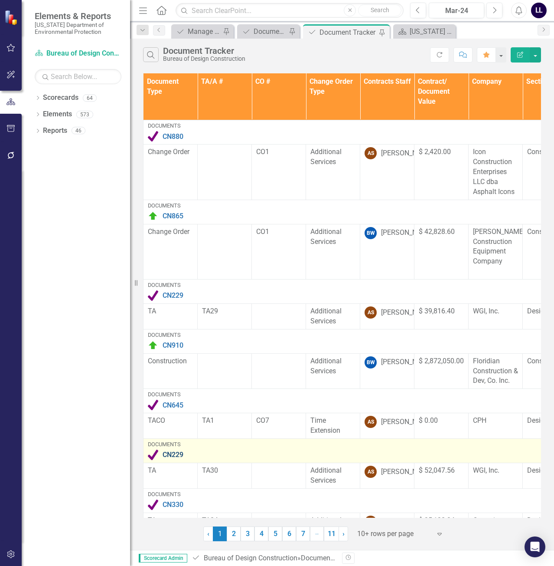
scroll to position [216, 0]
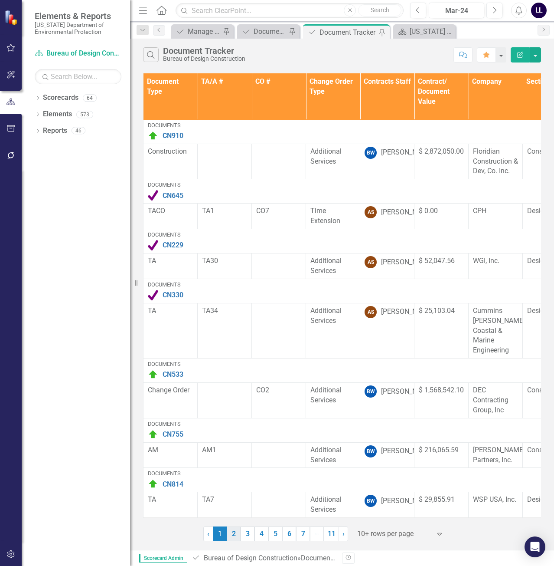
click at [236, 536] on link "2" at bounding box center [234, 533] width 14 height 15
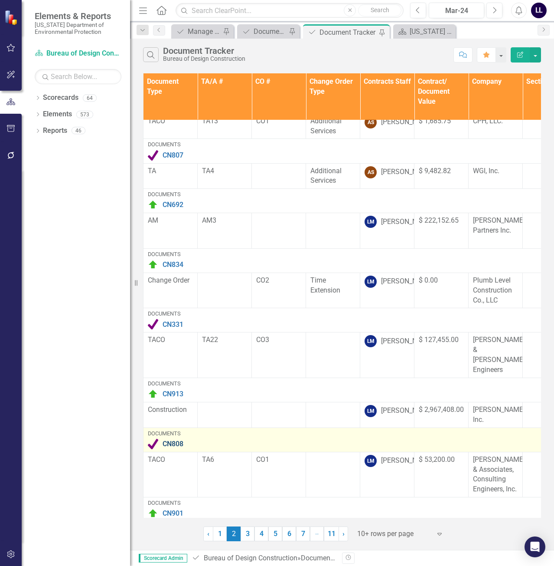
scroll to position [167, 0]
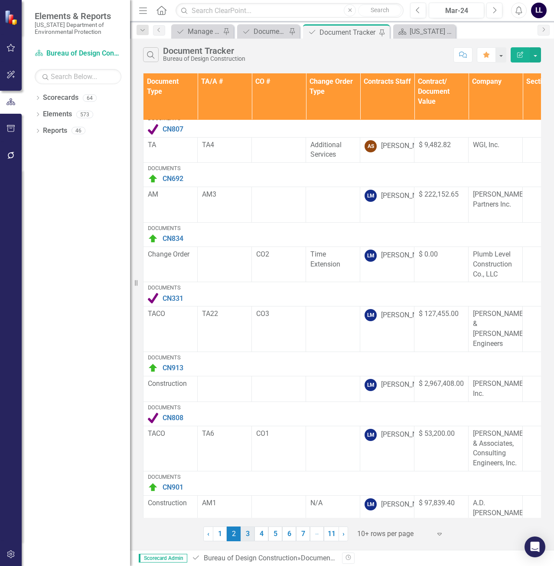
click at [249, 536] on link "3" at bounding box center [248, 533] width 14 height 15
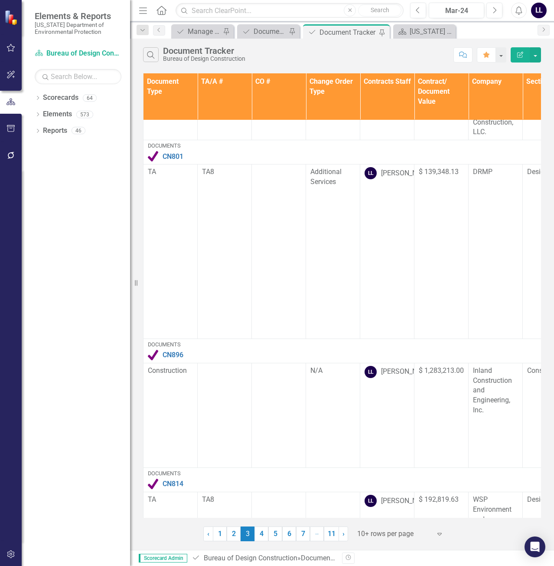
scroll to position [513, 0]
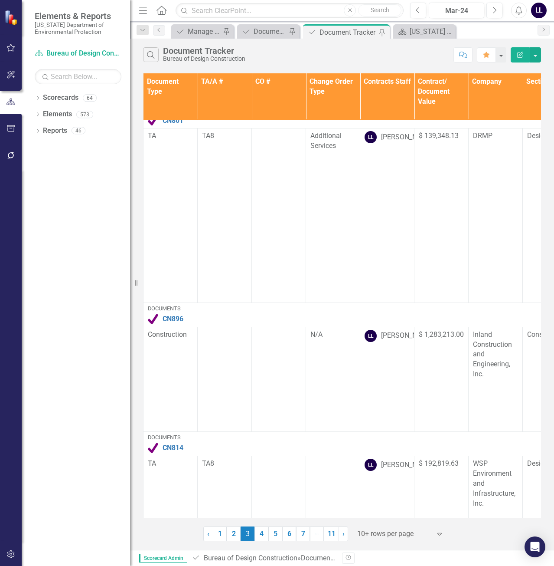
drag, startPoint x: 263, startPoint y: 530, endPoint x: 262, endPoint y: 525, distance: 4.4
click at [262, 530] on link "4" at bounding box center [262, 533] width 14 height 15
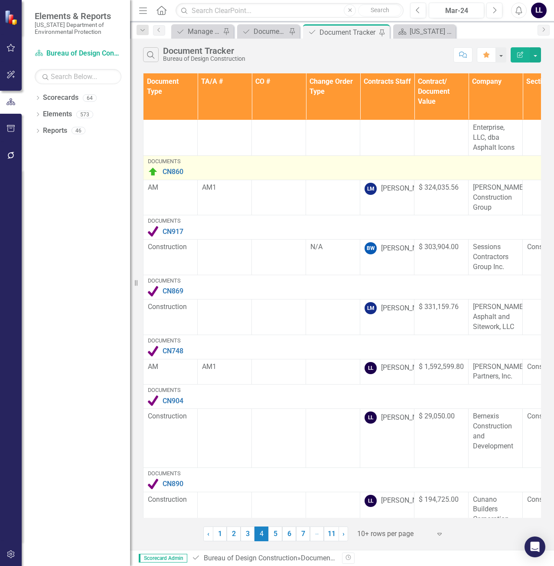
scroll to position [230, 0]
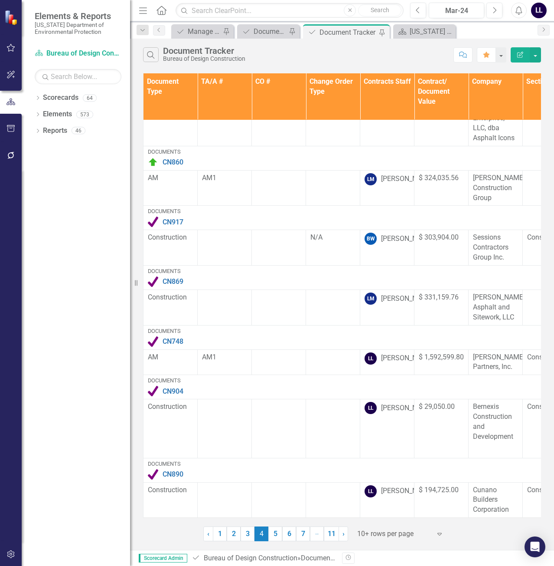
click at [272, 531] on link "5" at bounding box center [276, 533] width 14 height 15
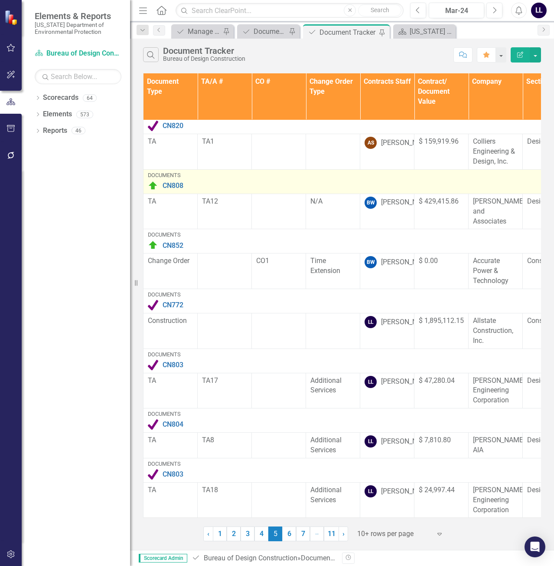
scroll to position [206, 0]
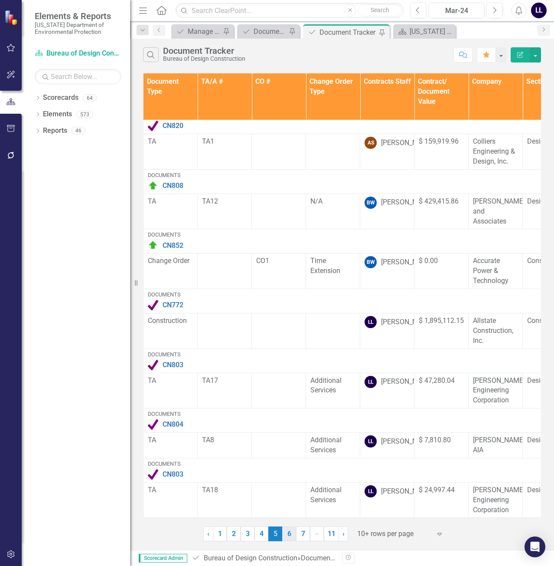
click at [294, 533] on link "6" at bounding box center [289, 533] width 14 height 15
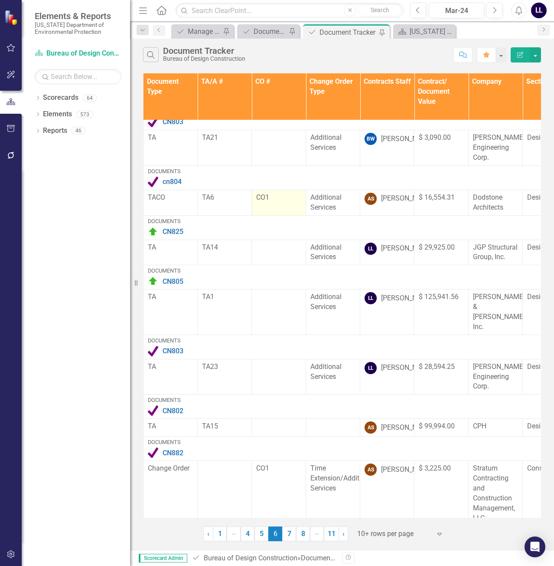
scroll to position [216, 0]
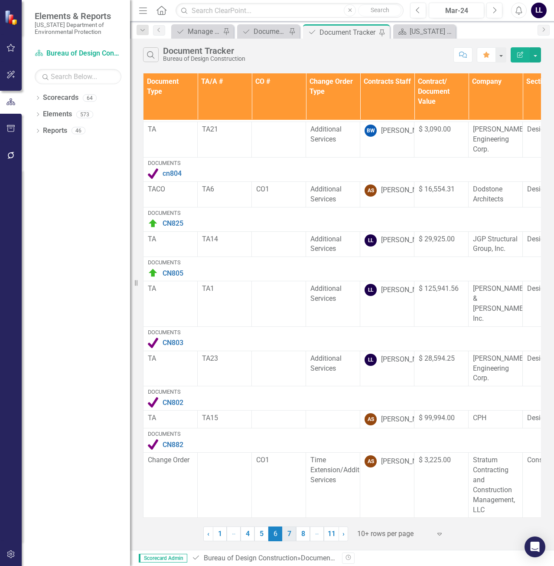
click at [295, 538] on link "7" at bounding box center [289, 533] width 14 height 15
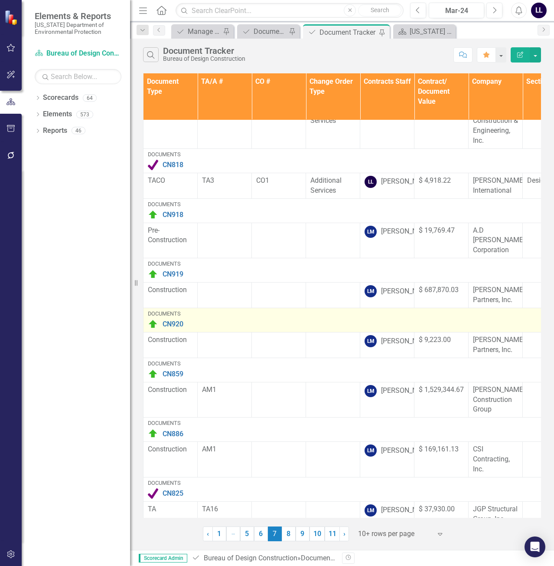
scroll to position [196, 0]
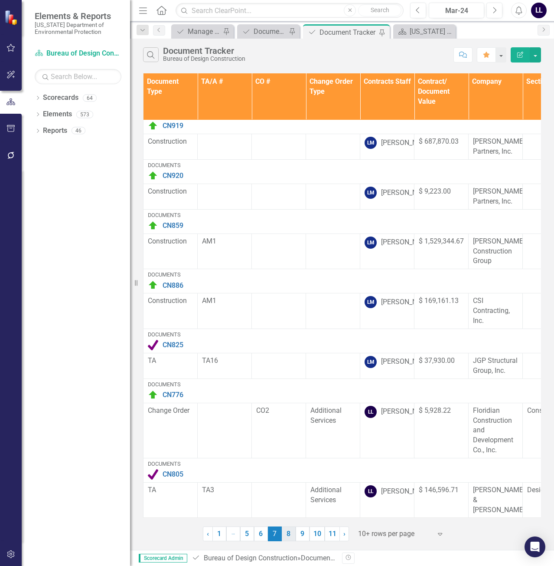
click at [288, 534] on link "8" at bounding box center [289, 533] width 14 height 15
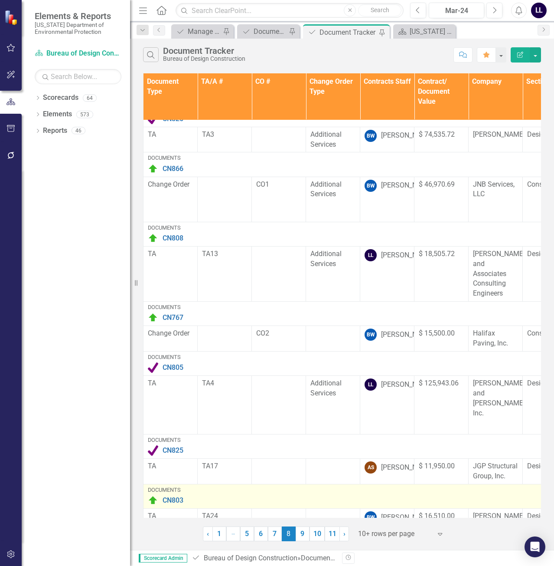
scroll to position [230, 0]
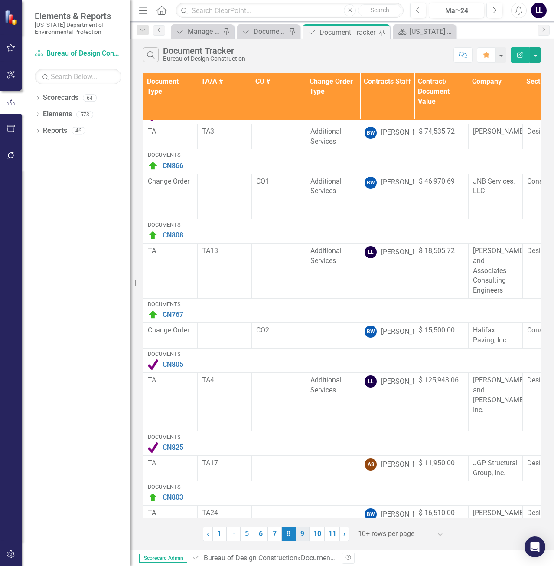
click at [300, 538] on link "9" at bounding box center [303, 533] width 14 height 15
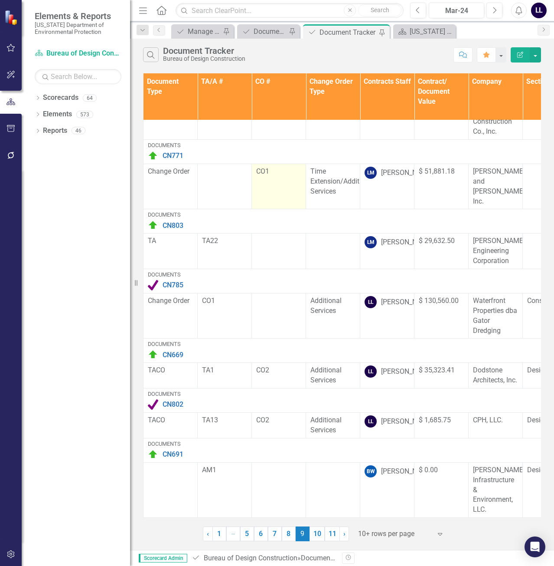
scroll to position [226, 0]
click at [316, 532] on link "10" at bounding box center [317, 533] width 15 height 15
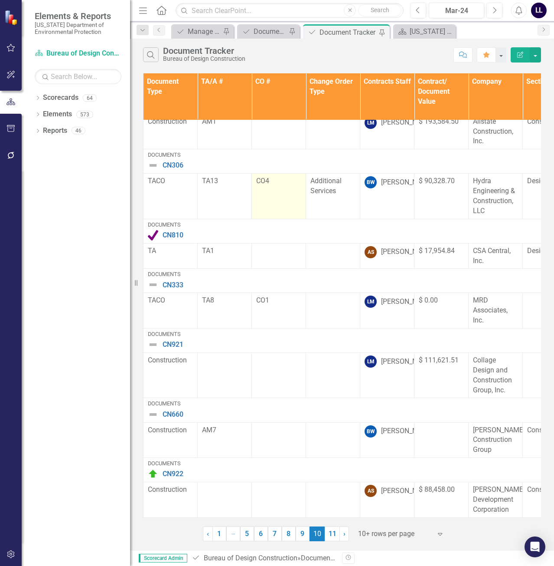
scroll to position [196, 0]
